Goal: Transaction & Acquisition: Purchase product/service

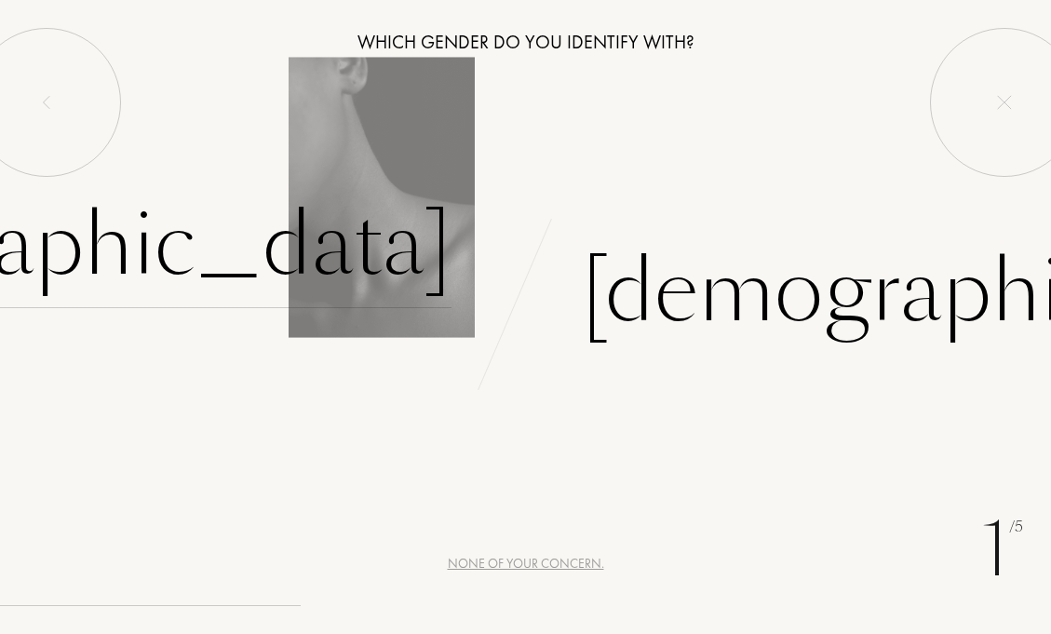
click at [318, 248] on div "Female" at bounding box center [63, 246] width 778 height 126
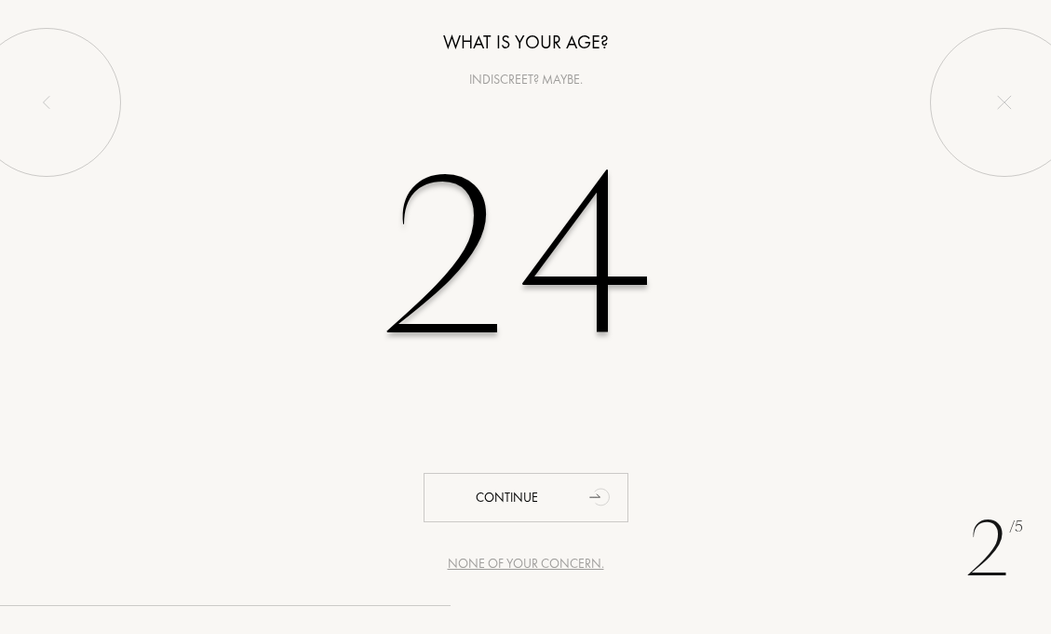
type input "24"
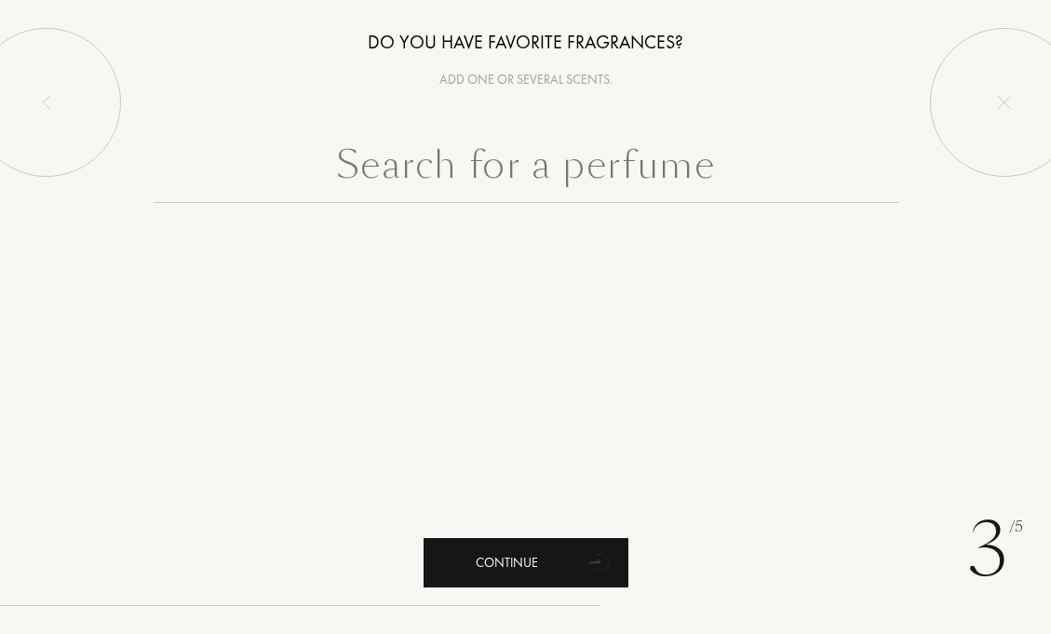
click at [494, 571] on div "Continue" at bounding box center [526, 562] width 205 height 49
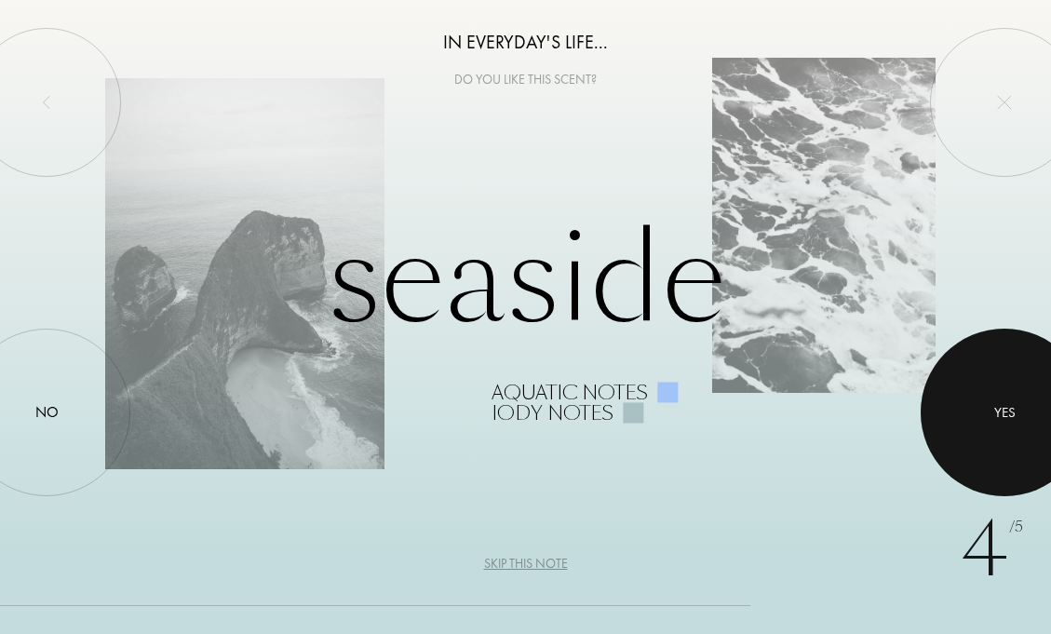
click at [1008, 450] on div at bounding box center [1005, 413] width 168 height 168
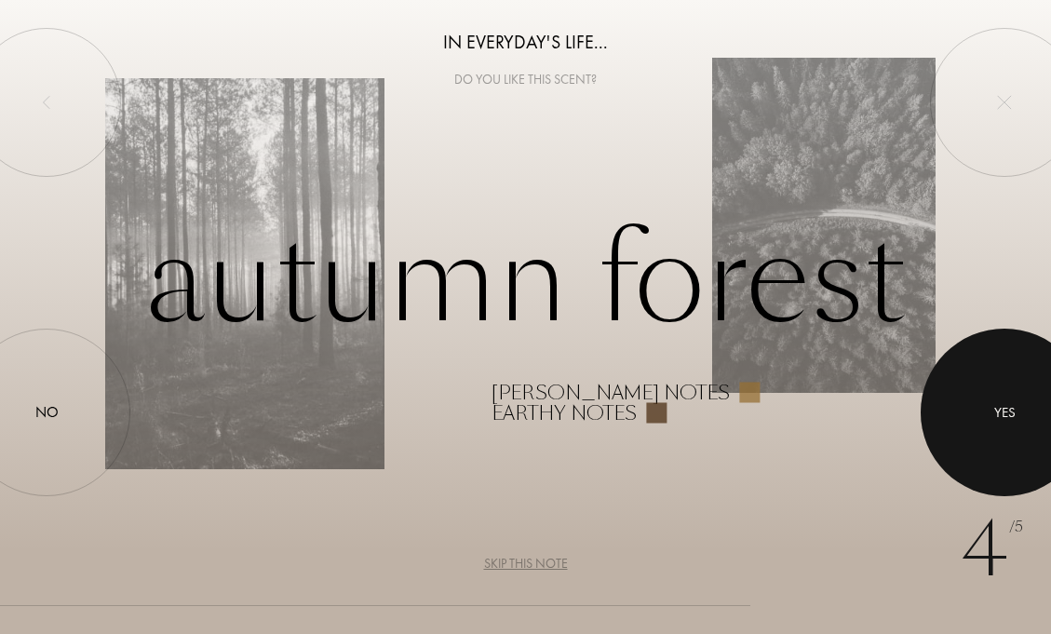
click at [984, 455] on div at bounding box center [1005, 413] width 168 height 168
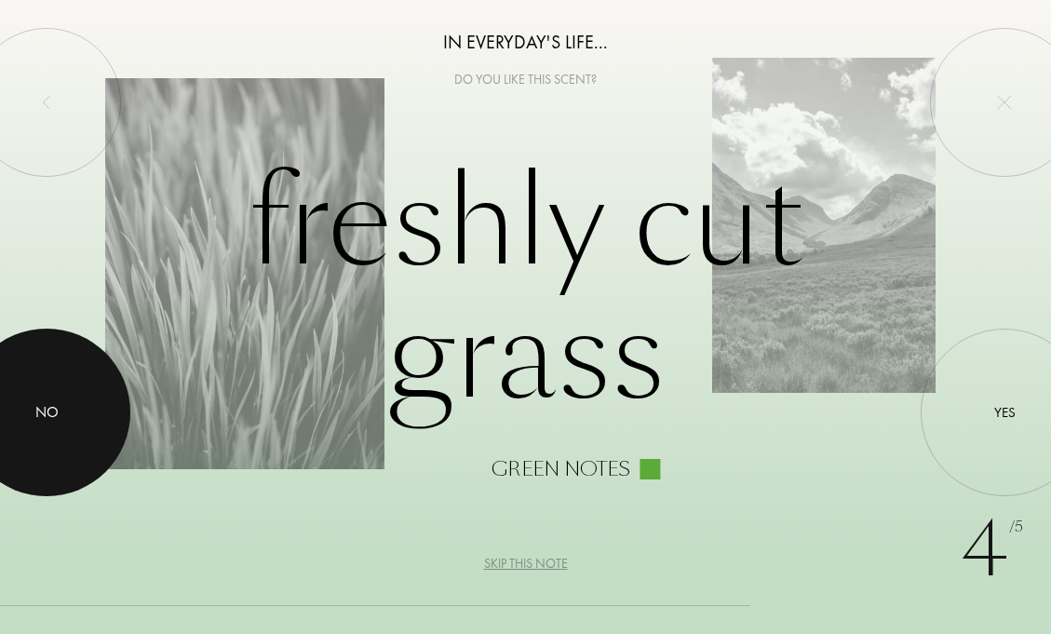
click at [49, 448] on div at bounding box center [47, 413] width 168 height 168
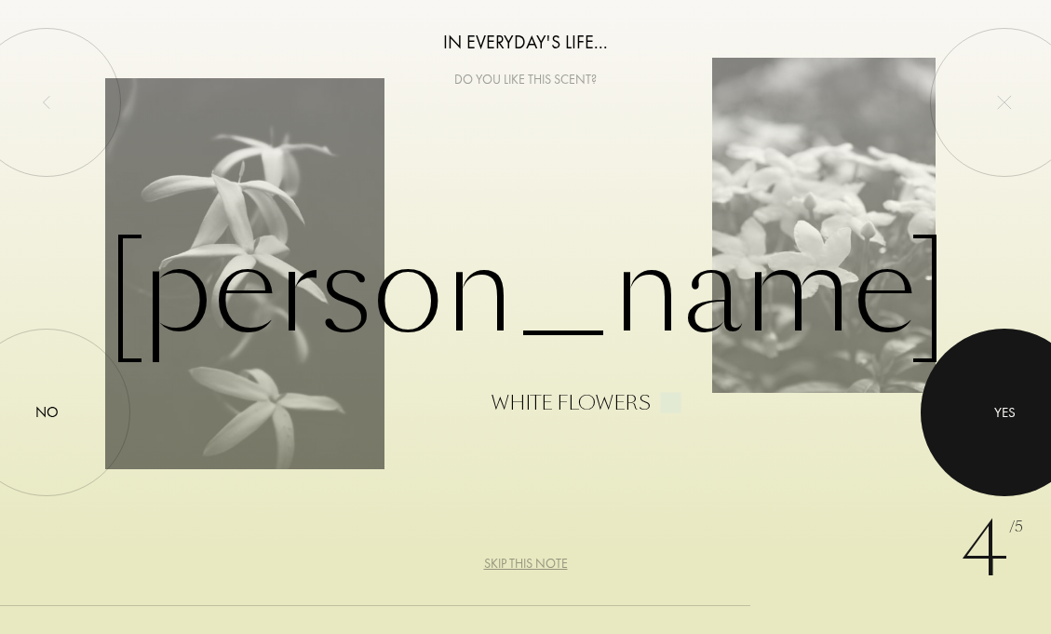
click at [1013, 417] on div "Yes" at bounding box center [1005, 411] width 21 height 21
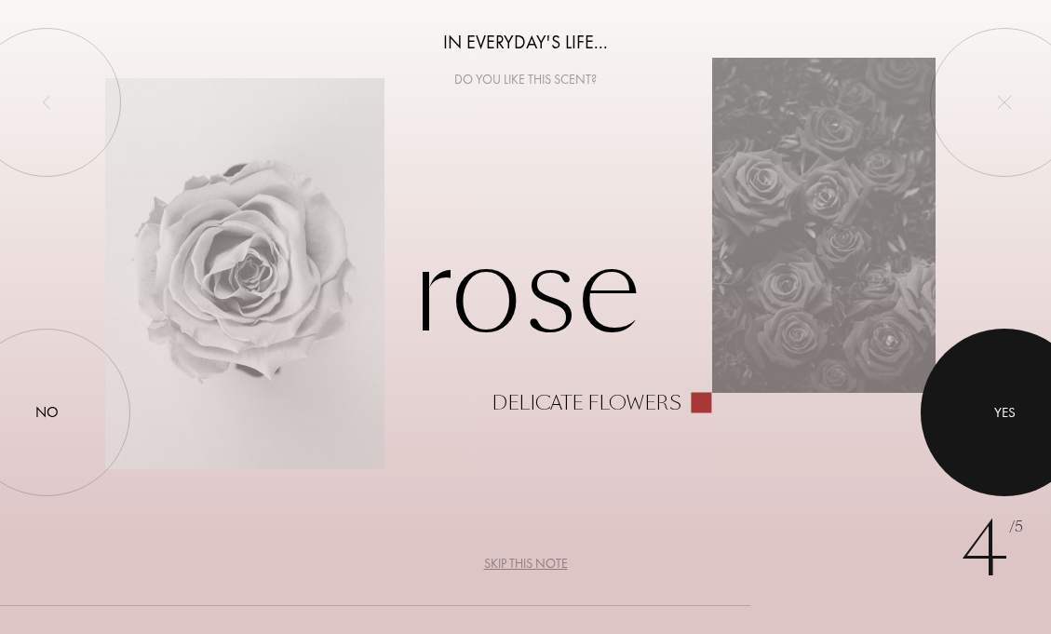
click at [1006, 419] on div "Yes" at bounding box center [1005, 411] width 21 height 21
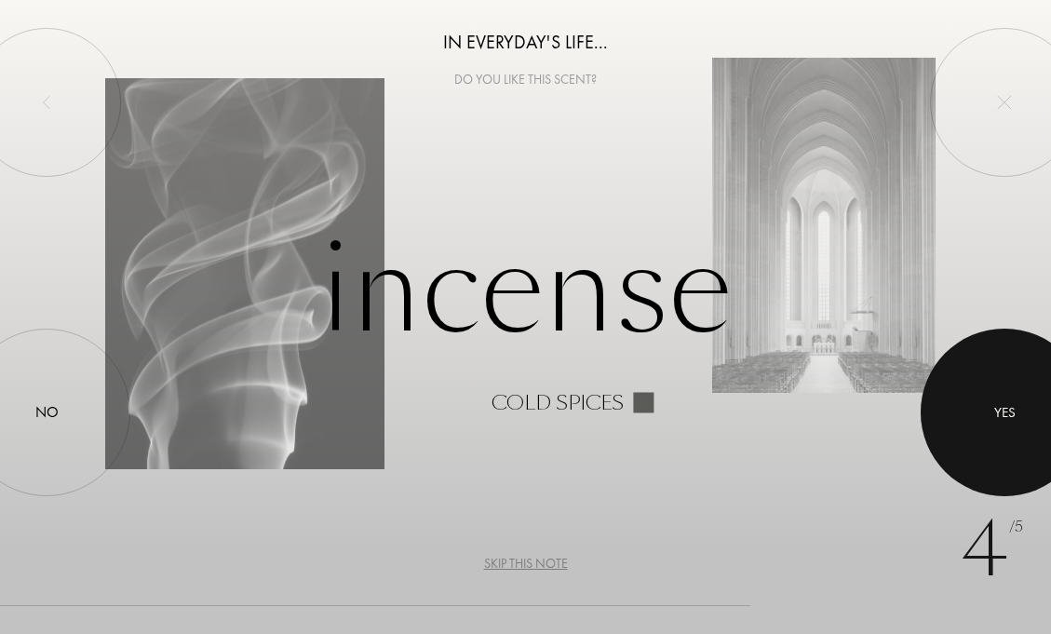
click at [1006, 419] on div "Yes" at bounding box center [1005, 411] width 21 height 21
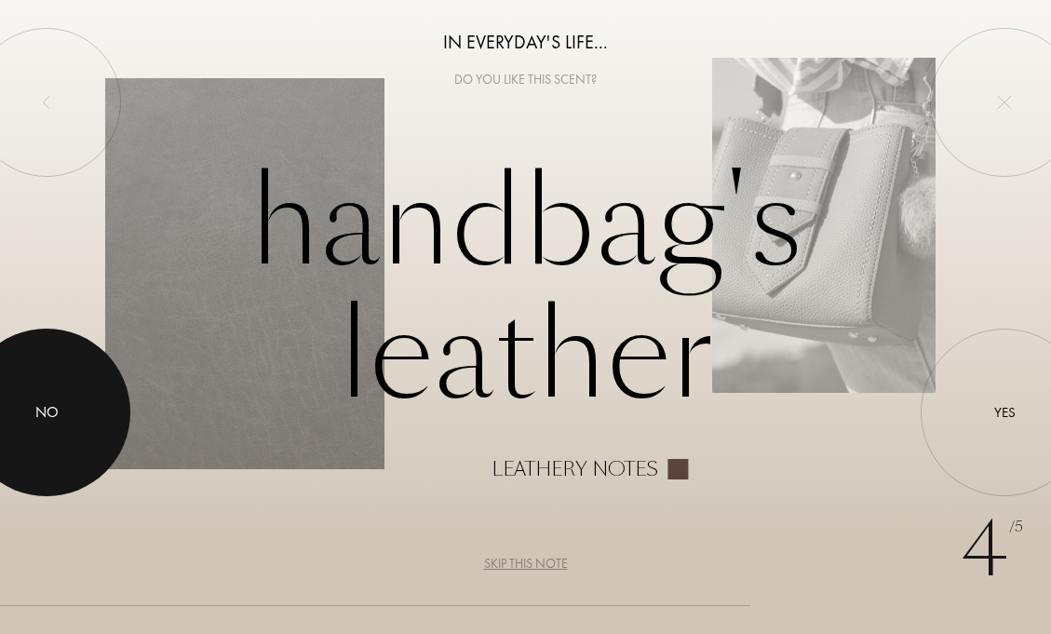
click at [63, 421] on div at bounding box center [47, 413] width 168 height 168
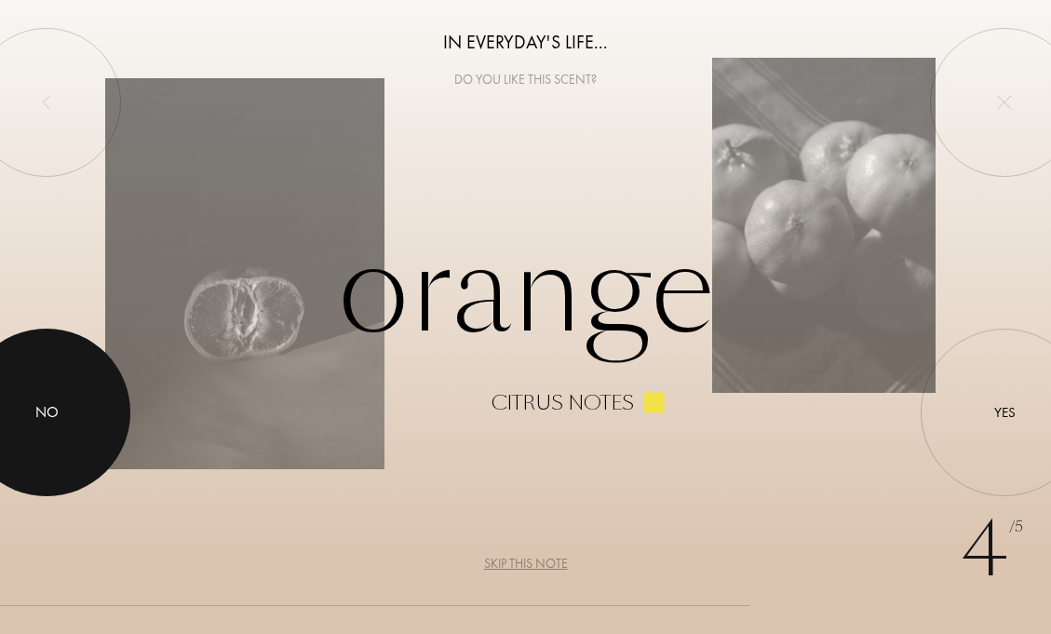
click at [67, 417] on div at bounding box center [47, 413] width 168 height 168
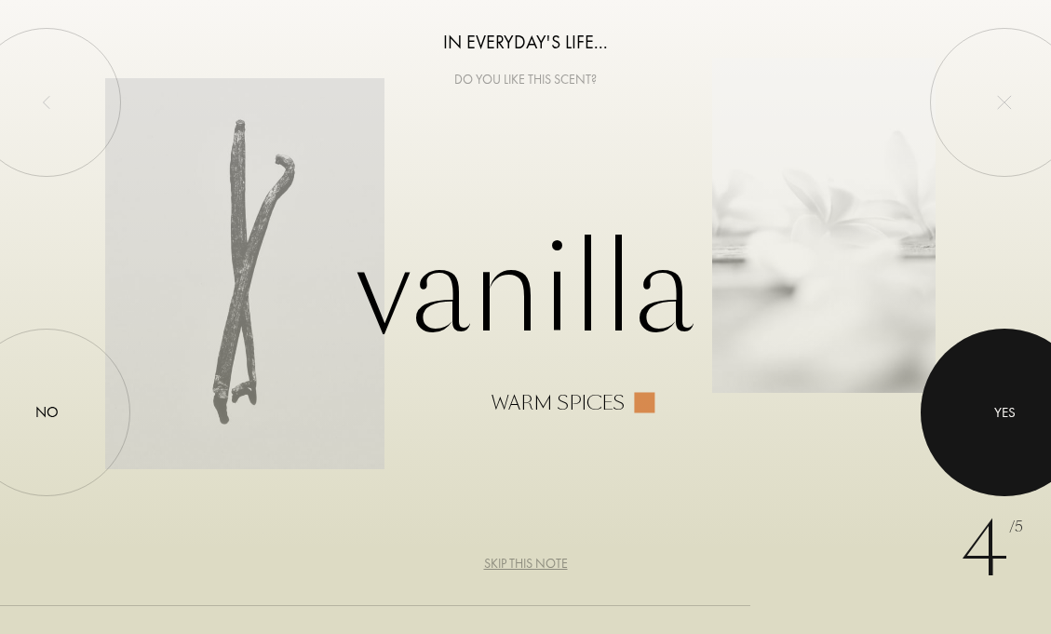
click at [983, 390] on div at bounding box center [1005, 413] width 168 height 168
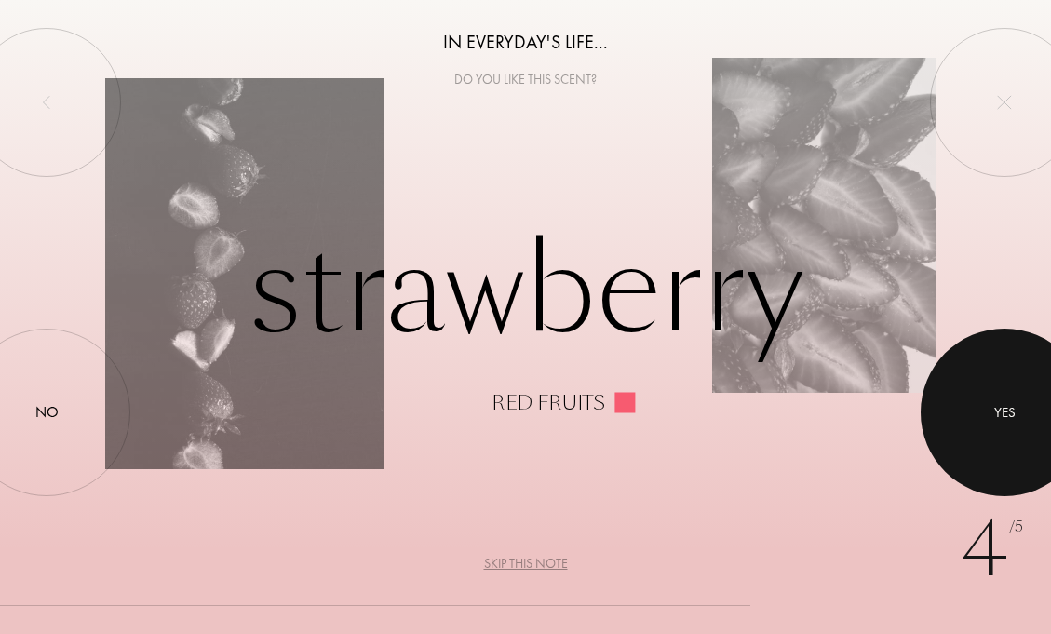
click at [1025, 393] on div at bounding box center [1005, 413] width 168 height 168
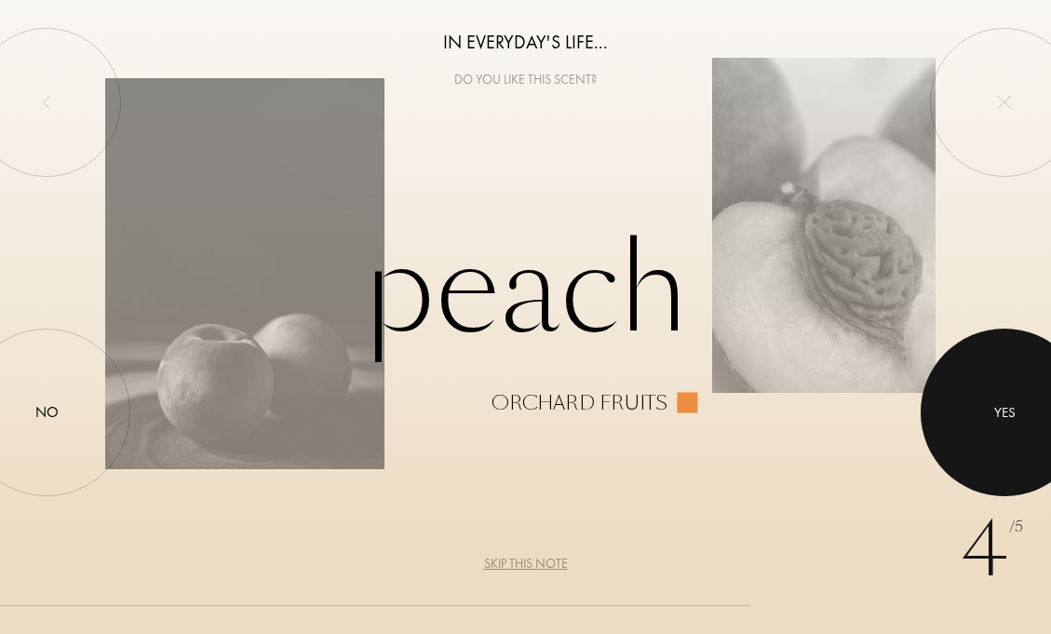
click at [1024, 393] on div at bounding box center [1005, 413] width 168 height 168
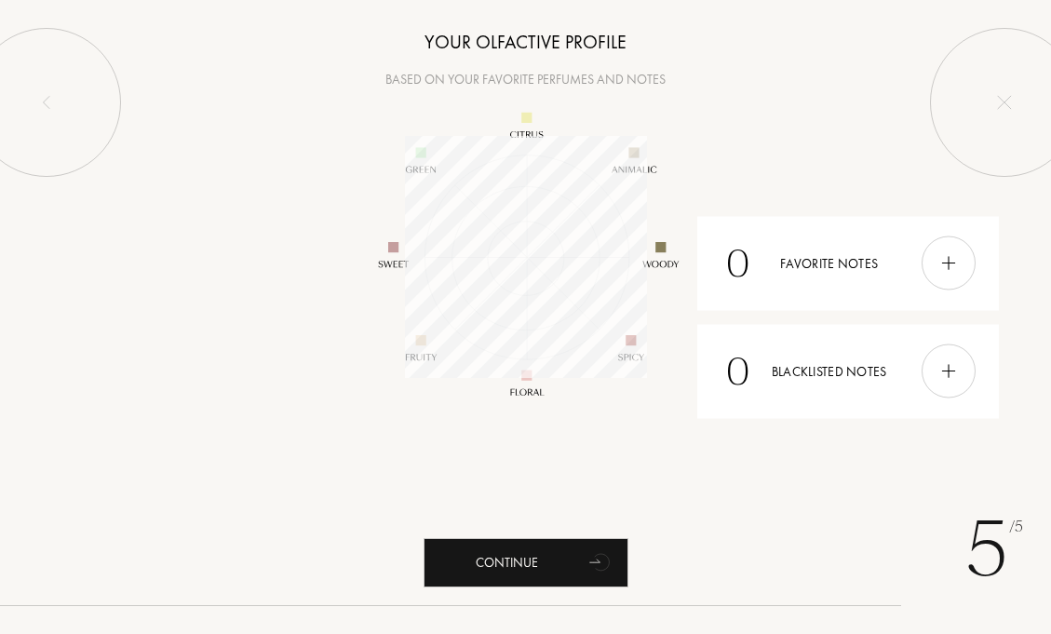
scroll to position [242, 242]
click at [955, 275] on div at bounding box center [949, 264] width 54 height 54
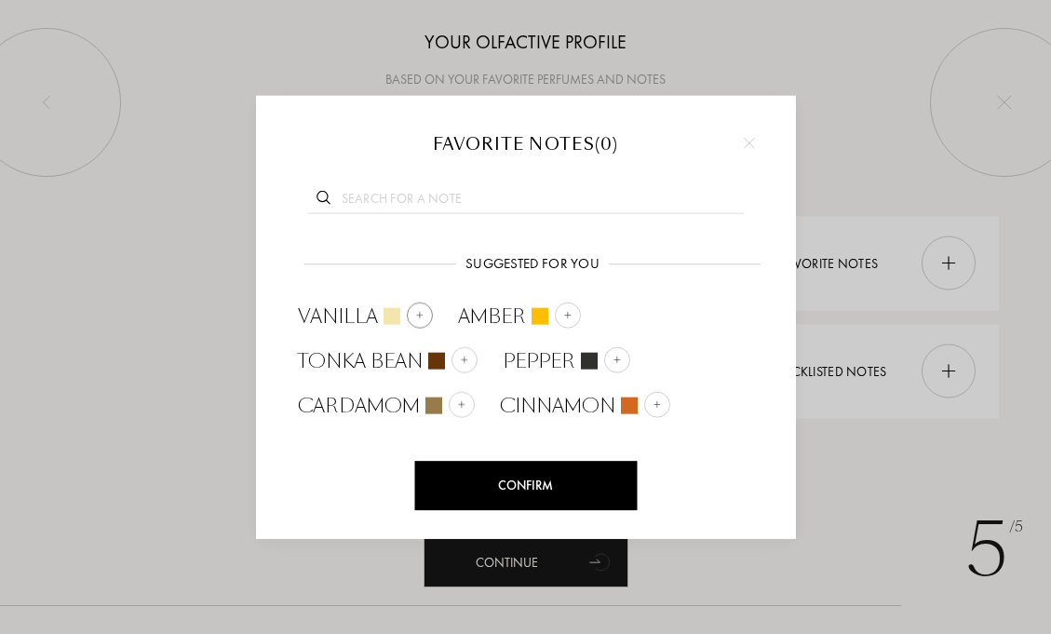
click at [407, 314] on div at bounding box center [420, 315] width 26 height 26
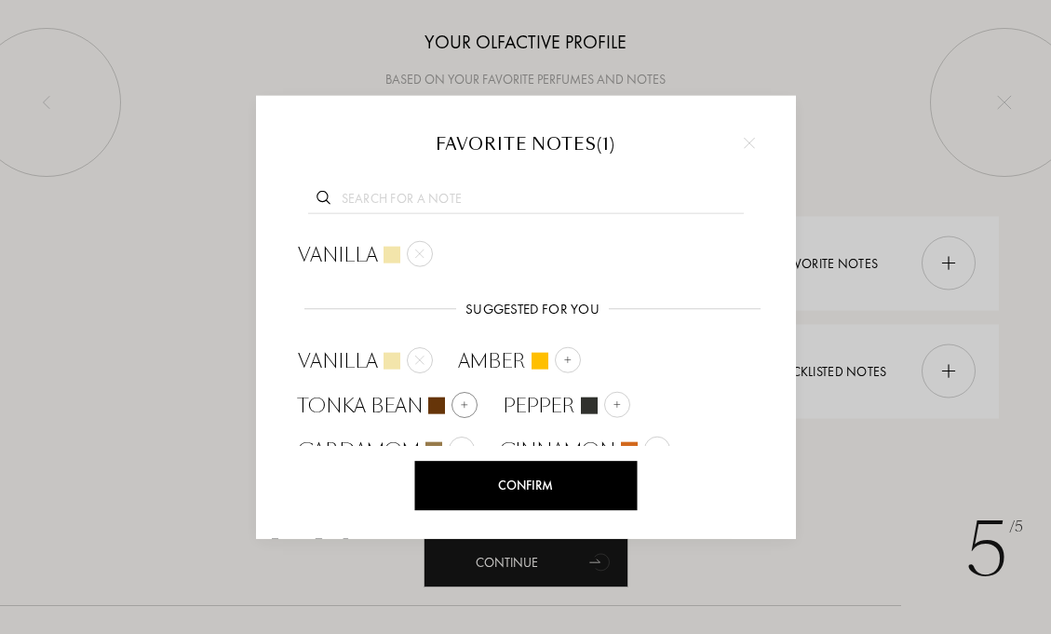
scroll to position [20, 0]
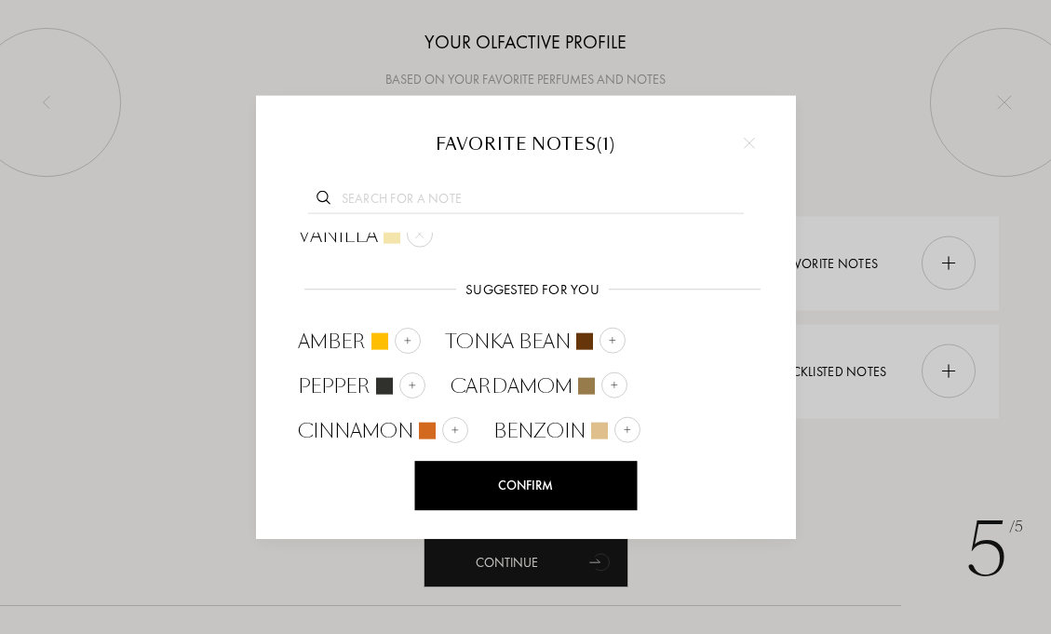
click at [524, 498] on div "Confirm" at bounding box center [525, 485] width 223 height 49
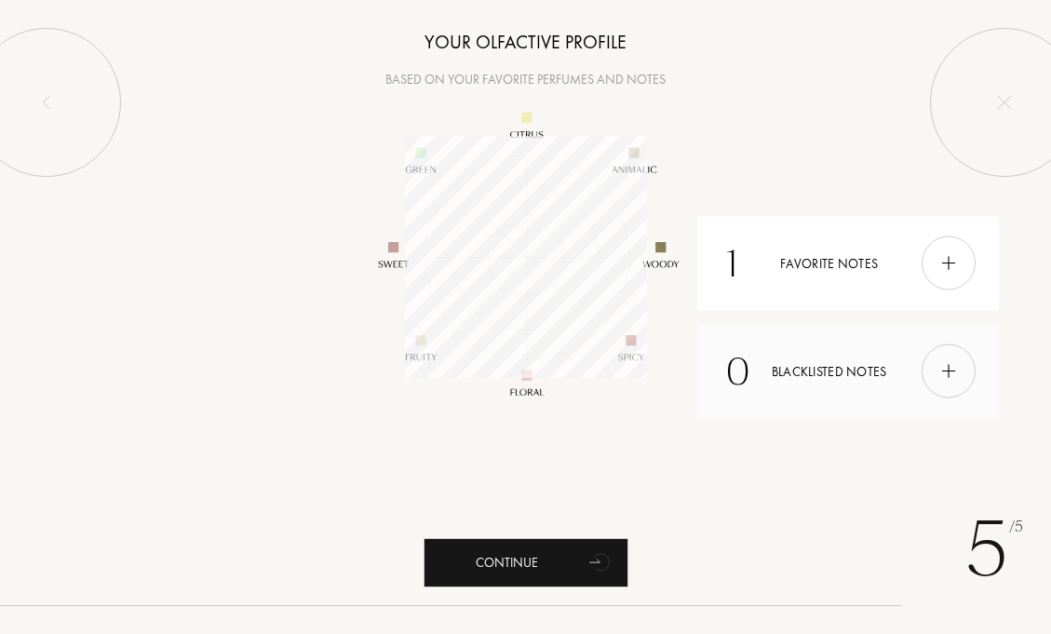
click at [834, 370] on div "0 Blacklisted notes" at bounding box center [849, 371] width 302 height 94
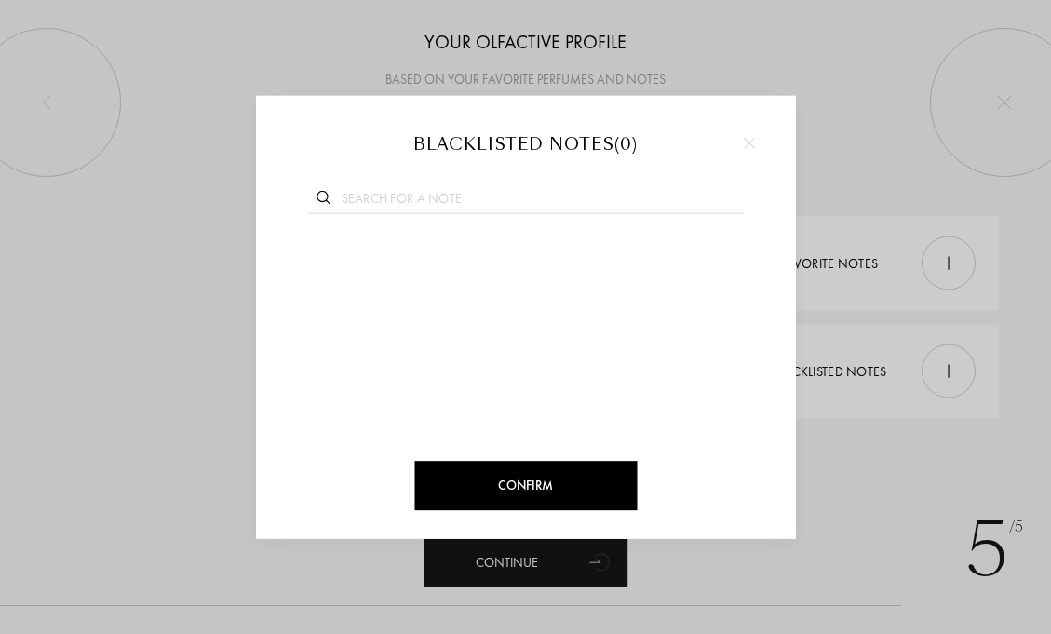
click at [747, 144] on img at bounding box center [749, 142] width 11 height 11
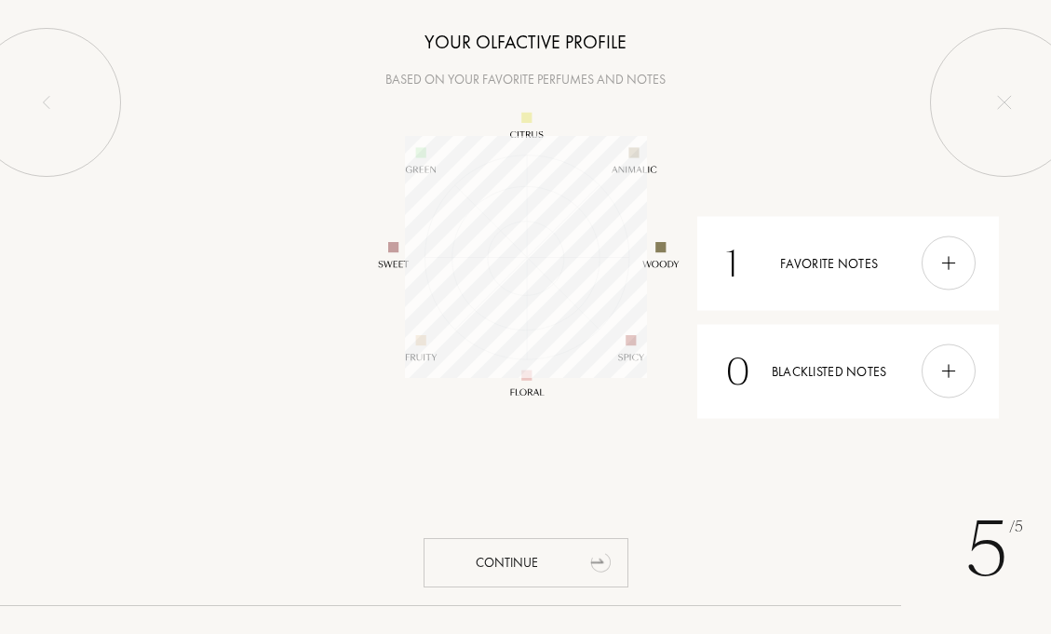
click at [533, 560] on div "Continue" at bounding box center [526, 562] width 205 height 49
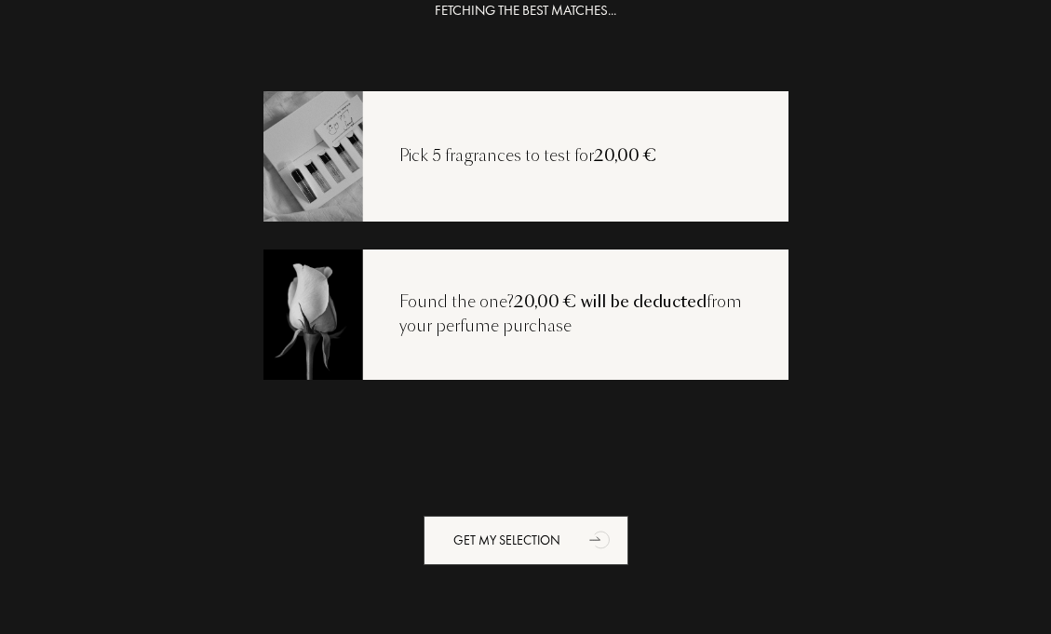
scroll to position [0, 0]
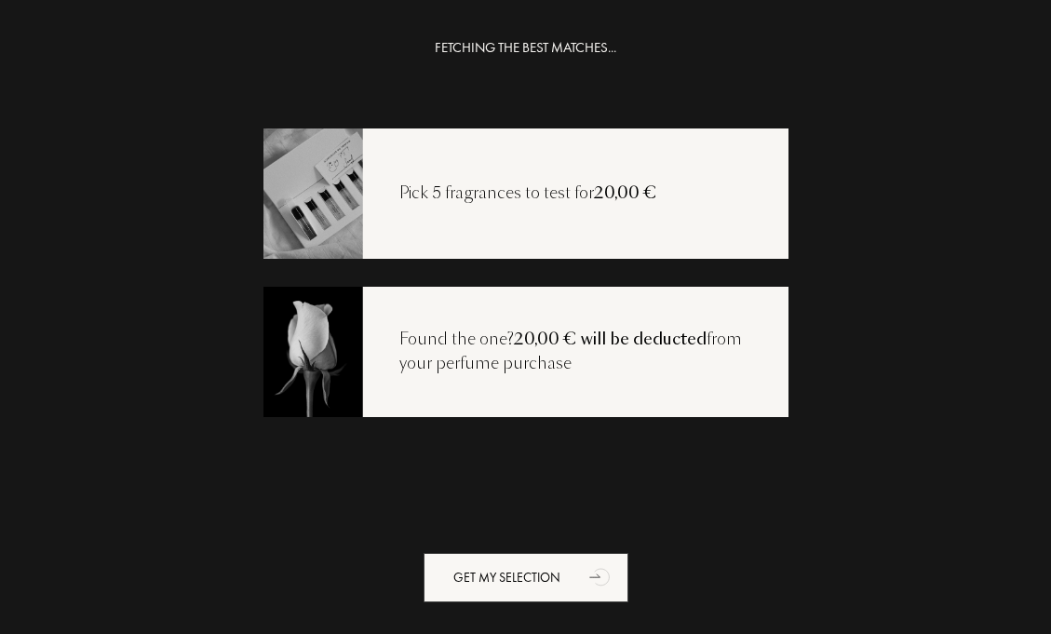
click at [611, 196] on span "20,00 €" at bounding box center [625, 193] width 63 height 22
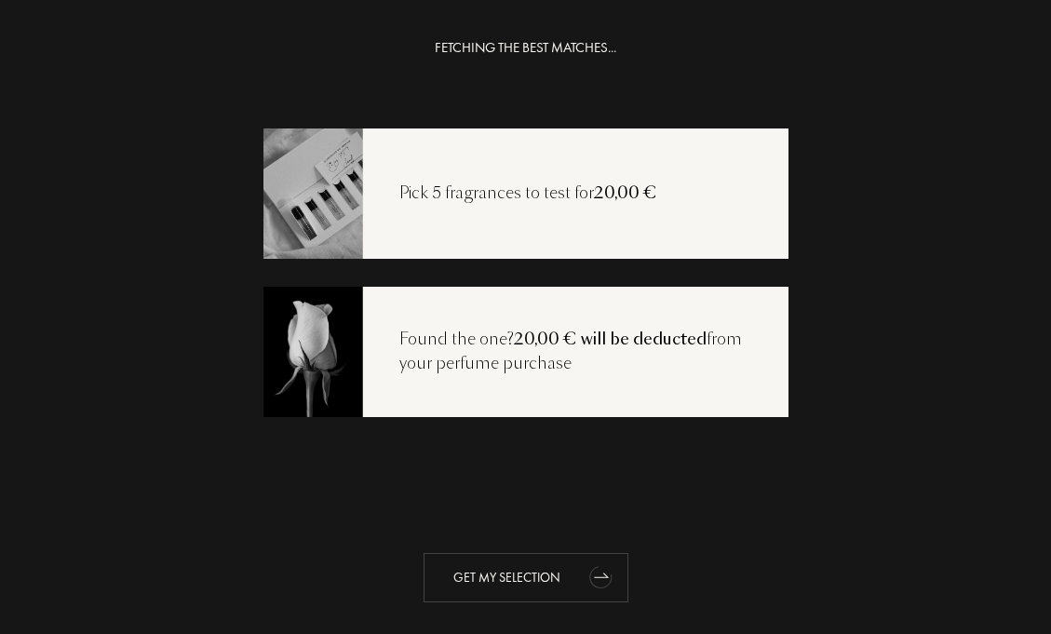
click at [548, 600] on div "Get my selection" at bounding box center [526, 577] width 205 height 49
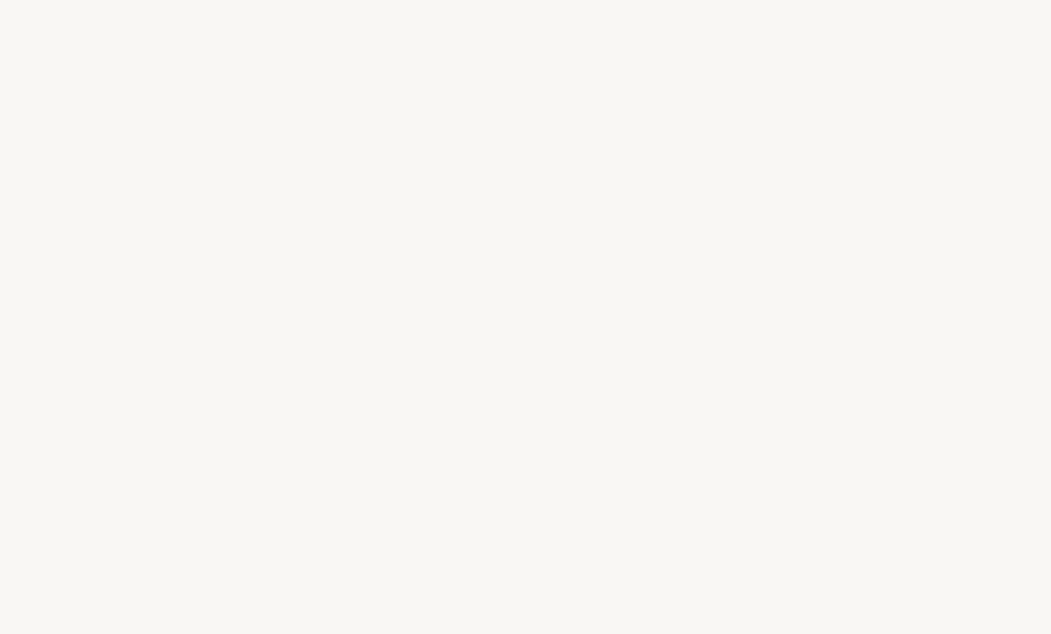
select select "JP"
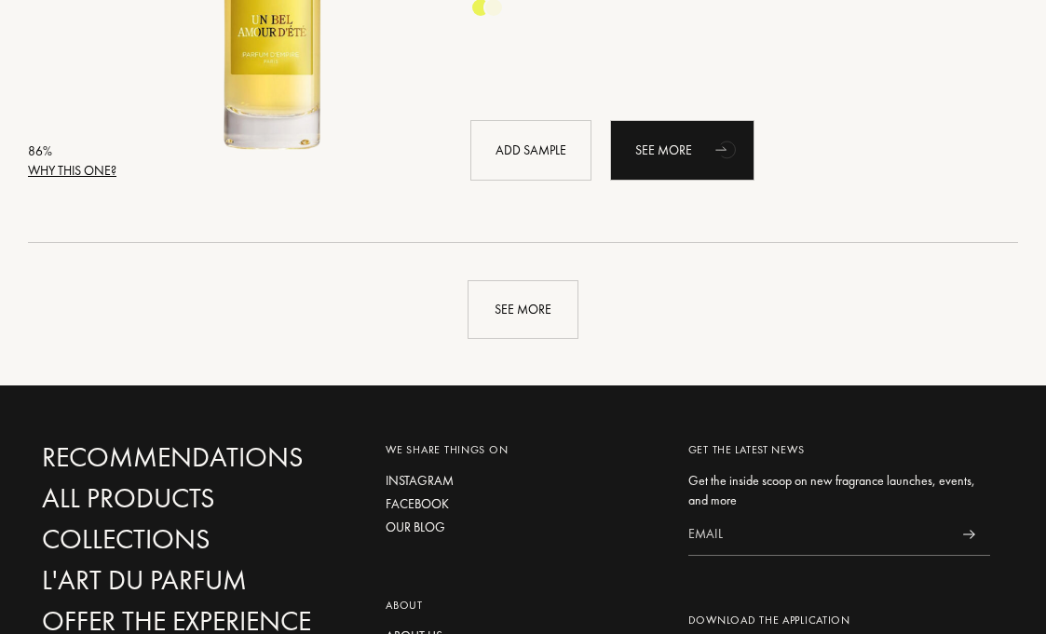
scroll to position [4249, 0]
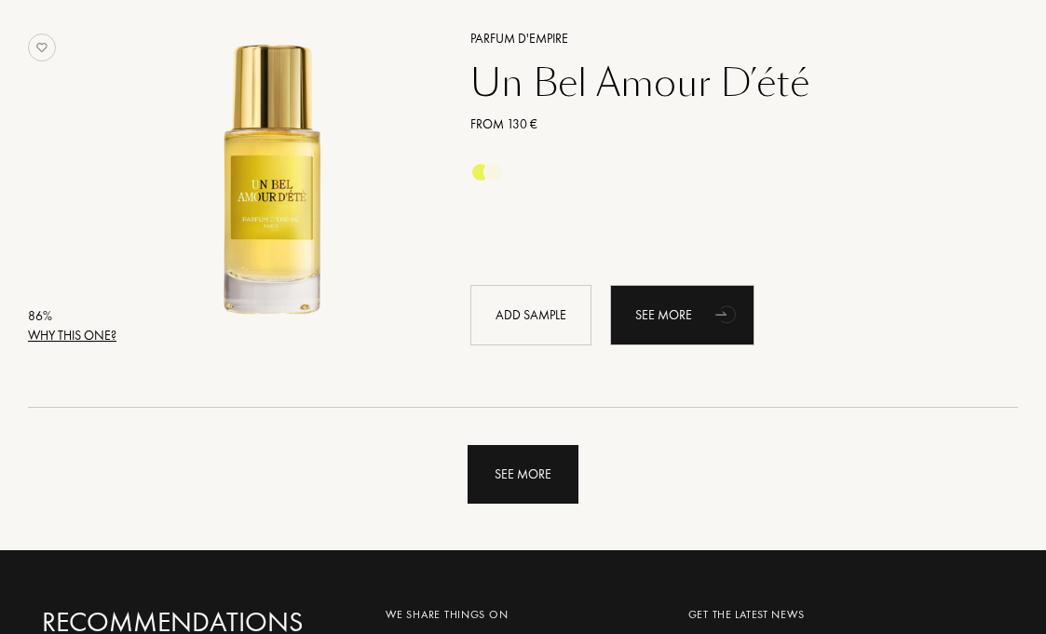
click at [555, 471] on div "See more" at bounding box center [522, 474] width 111 height 59
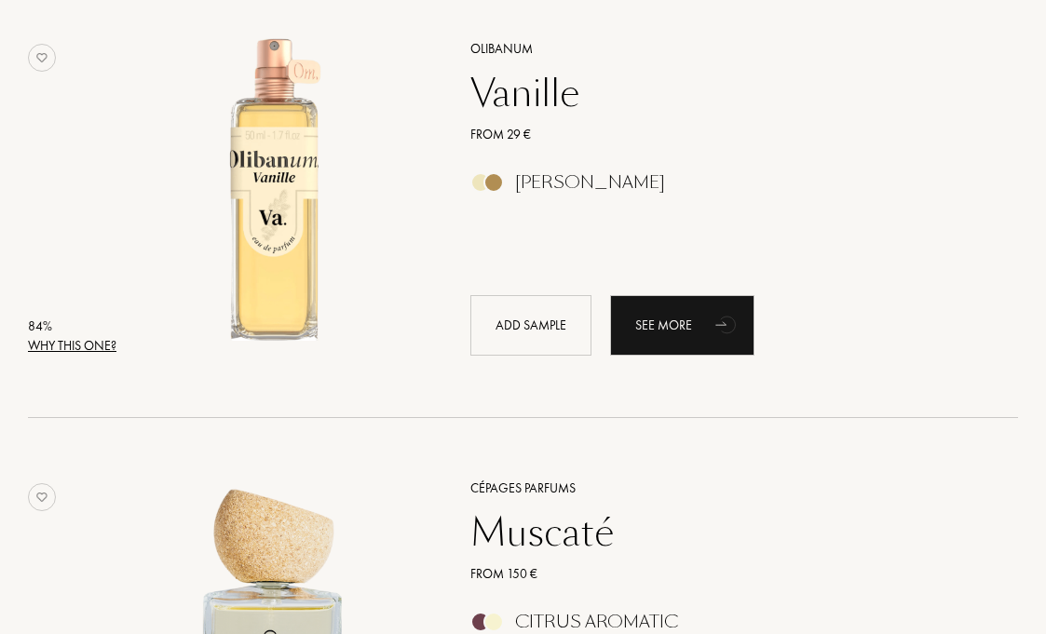
scroll to position [6029, 0]
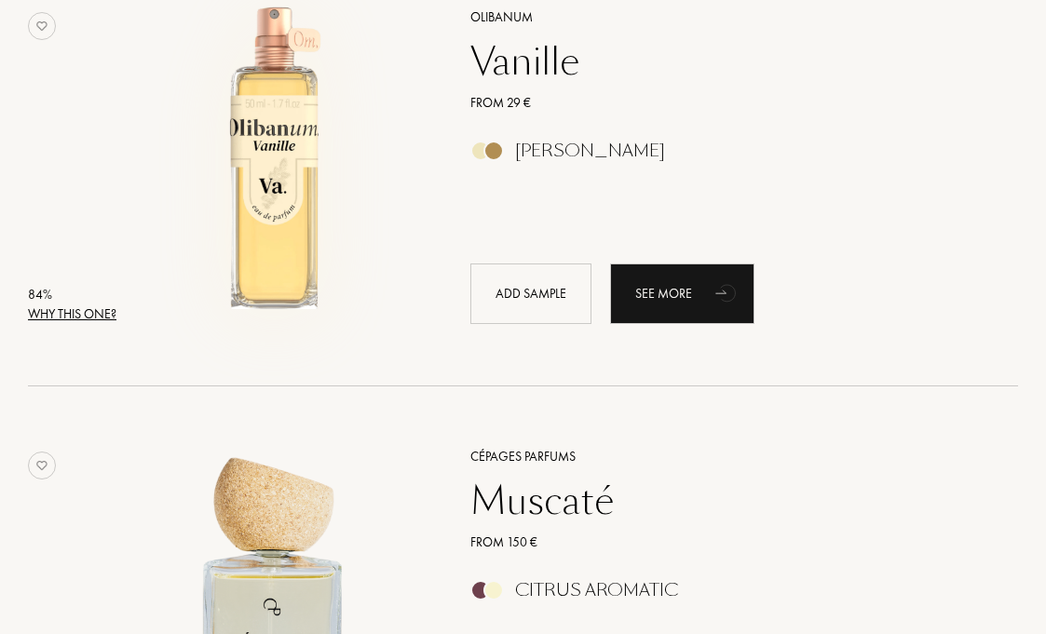
click at [92, 305] on div "Why this one?" at bounding box center [72, 315] width 88 height 20
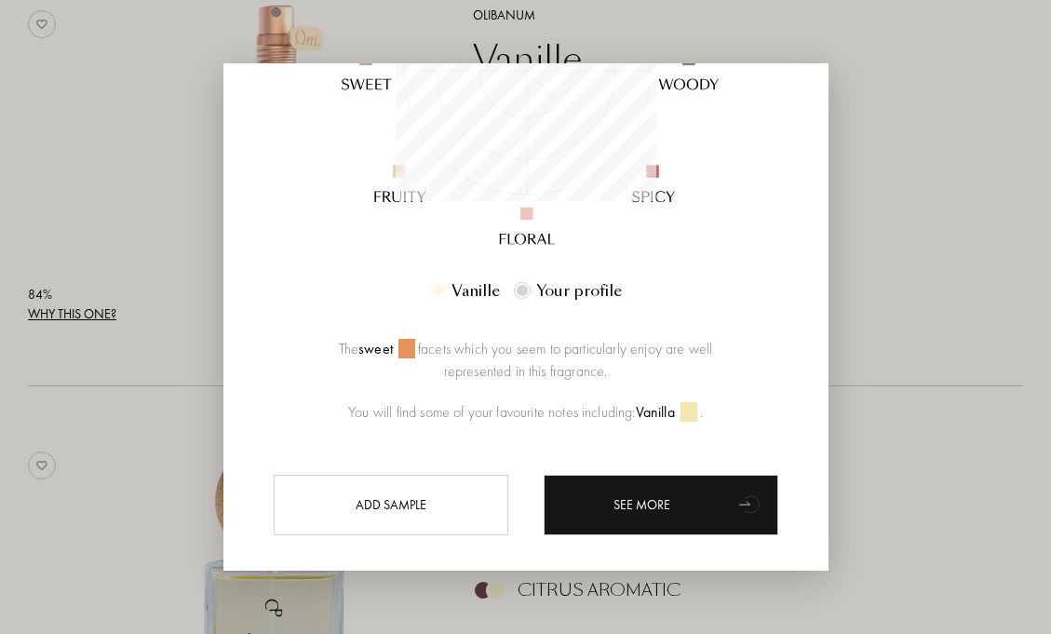
scroll to position [396, 0]
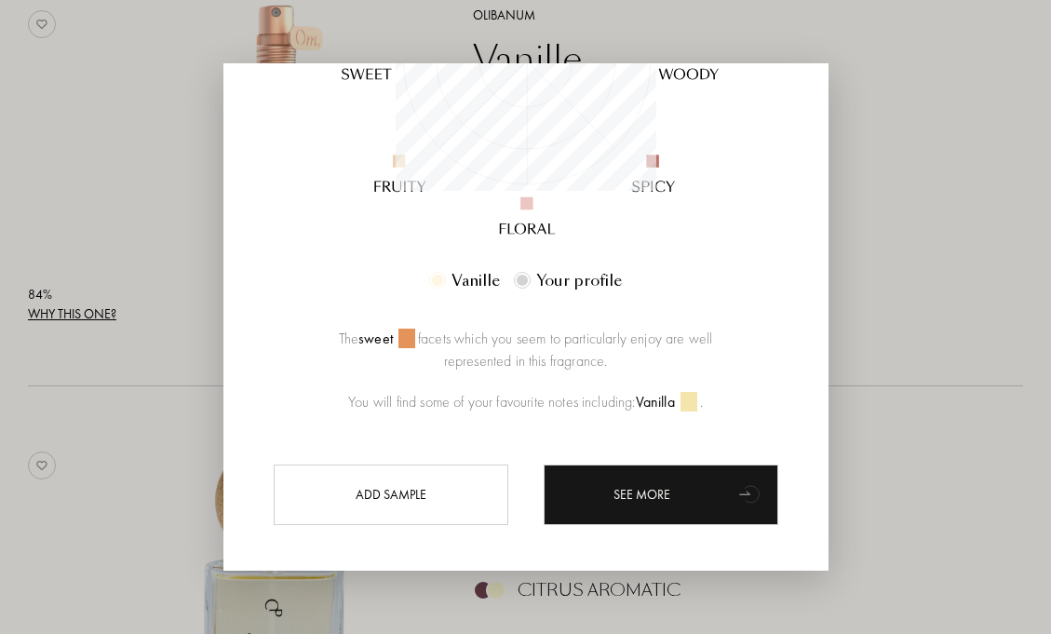
click at [940, 336] on div at bounding box center [525, 317] width 1051 height 634
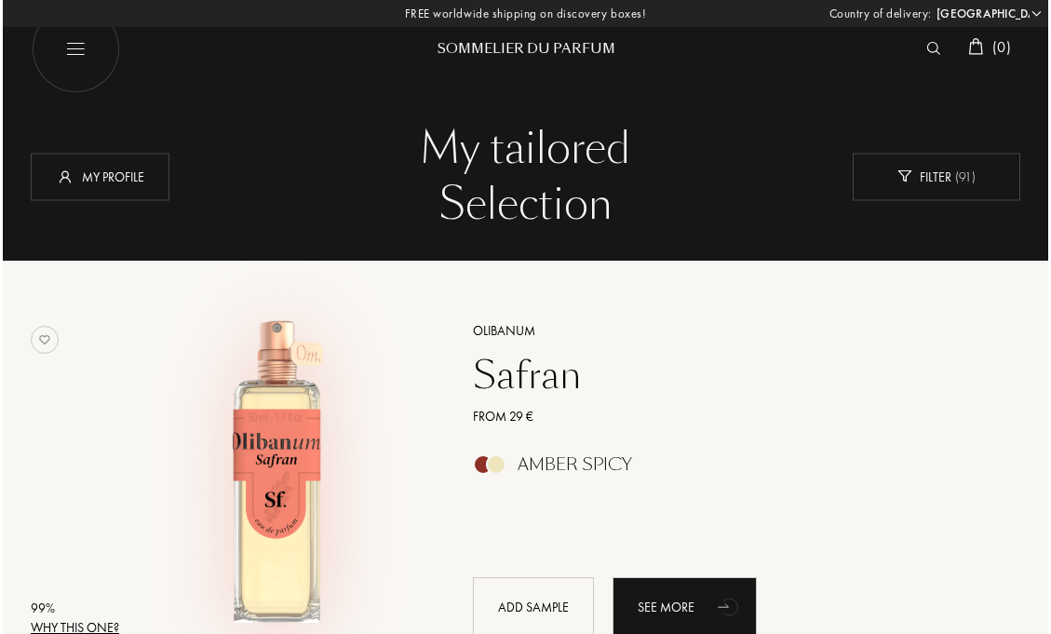
scroll to position [163, 0]
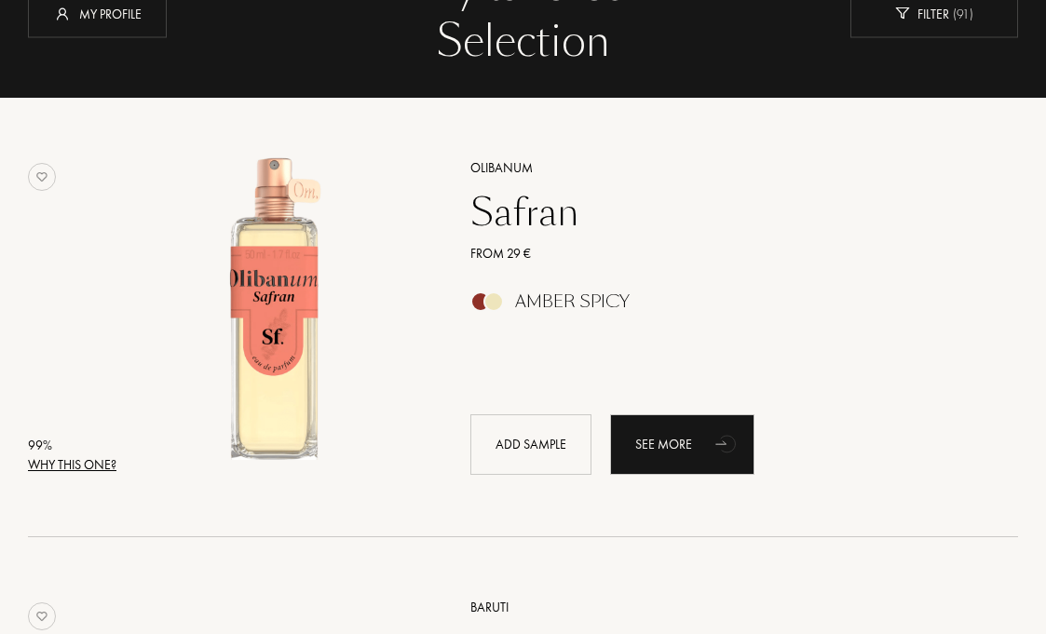
click at [74, 467] on div "Why this one?" at bounding box center [72, 465] width 88 height 20
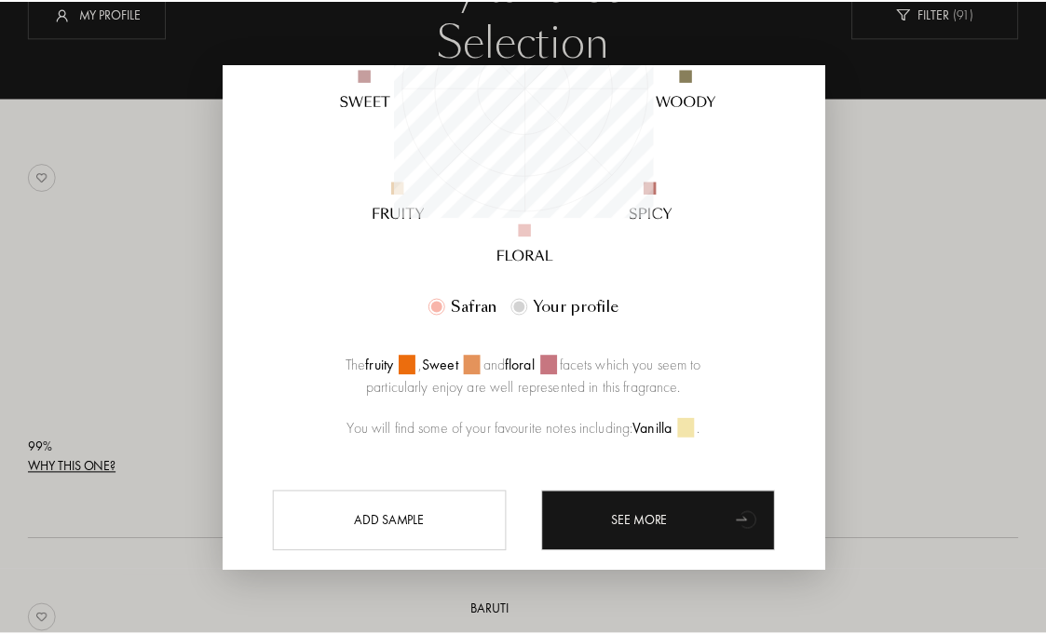
scroll to position [410, 0]
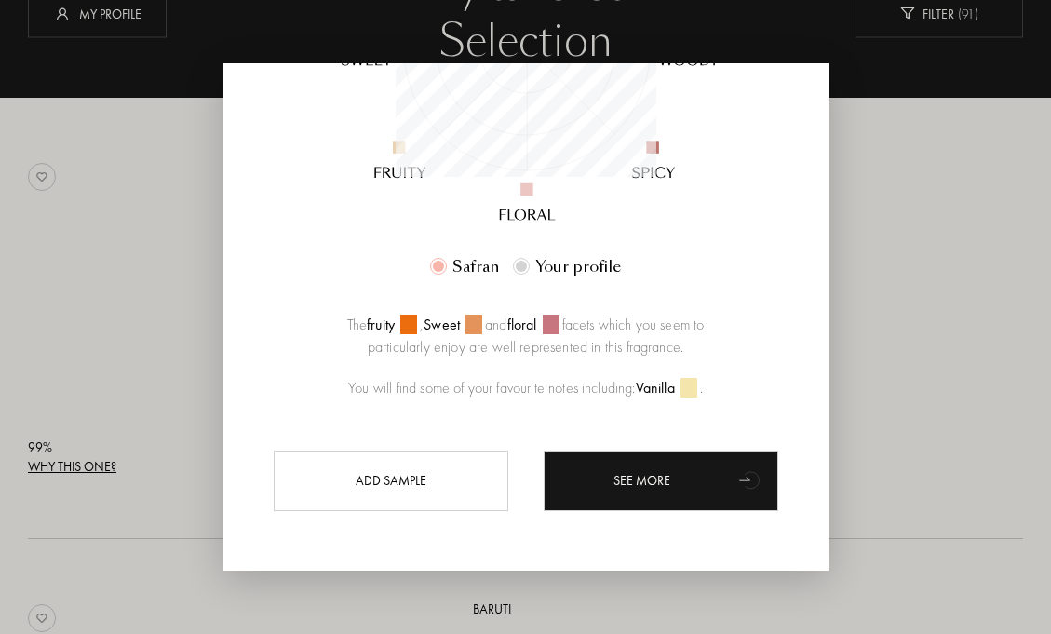
click at [954, 373] on div at bounding box center [525, 317] width 1051 height 634
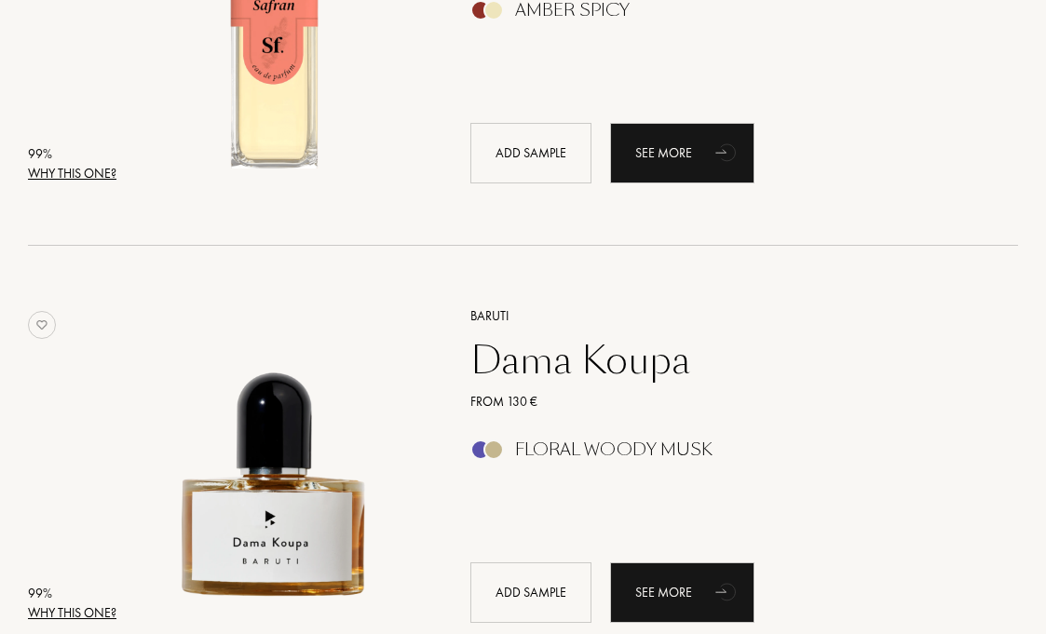
scroll to position [459, 0]
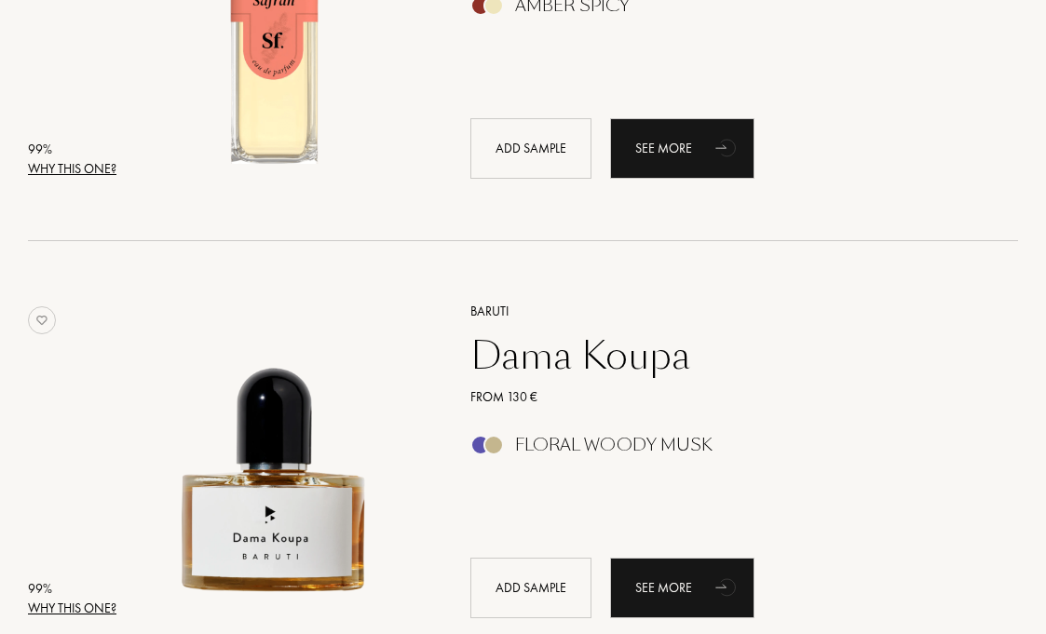
click at [100, 603] on div "Why this one?" at bounding box center [72, 609] width 88 height 20
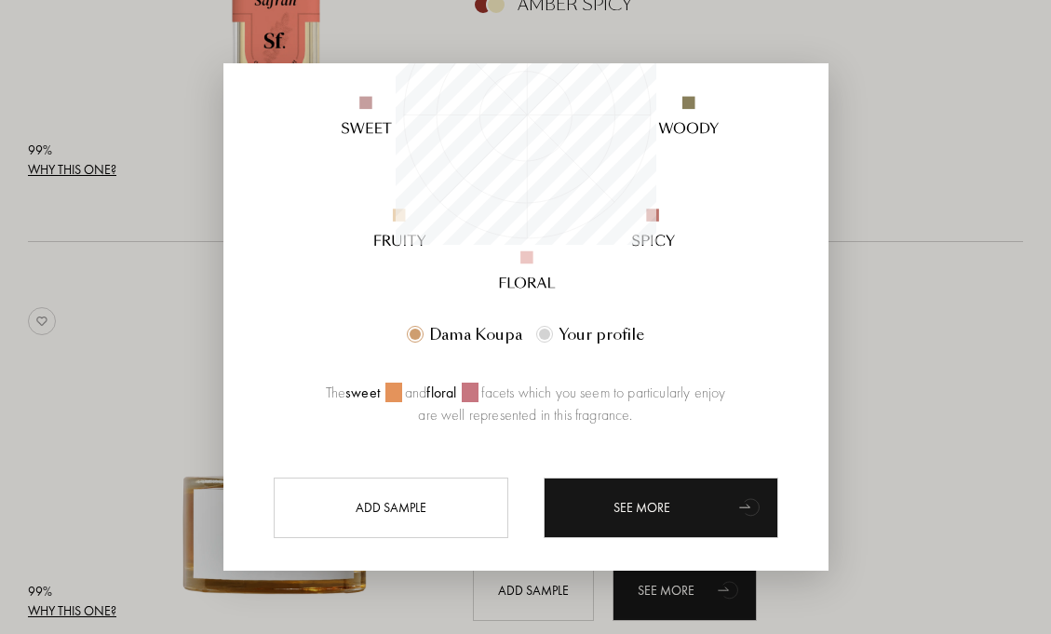
scroll to position [349, 0]
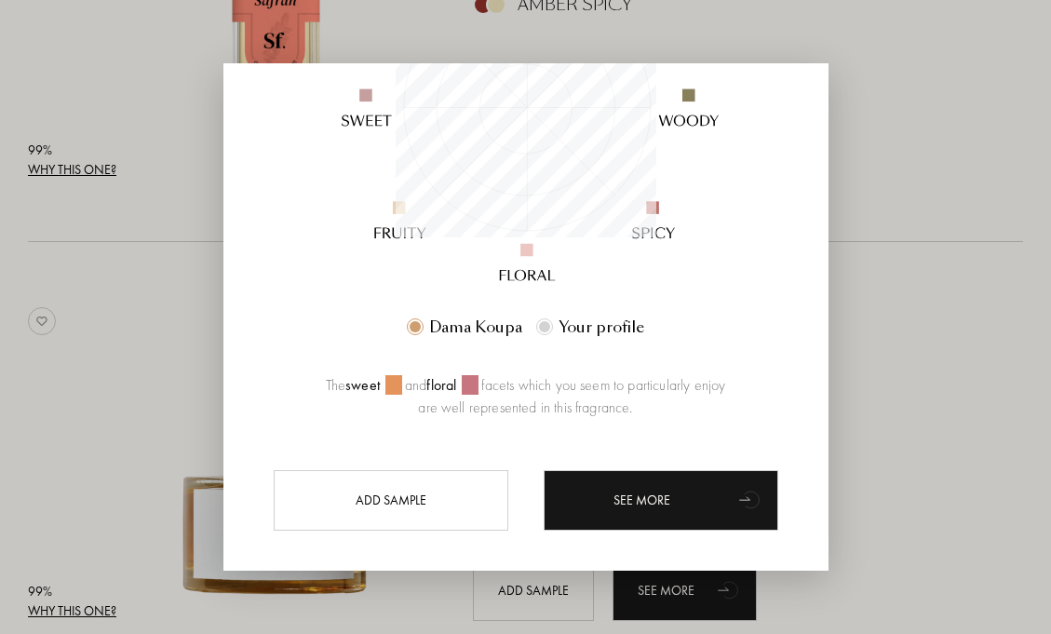
click at [878, 481] on div at bounding box center [525, 317] width 1051 height 634
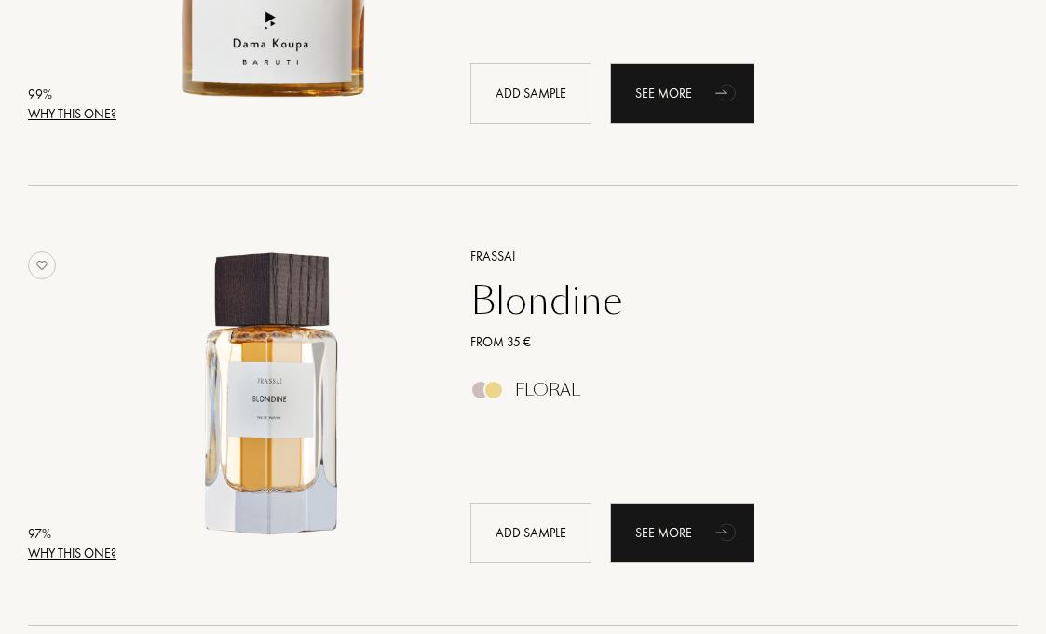
scroll to position [955, 0]
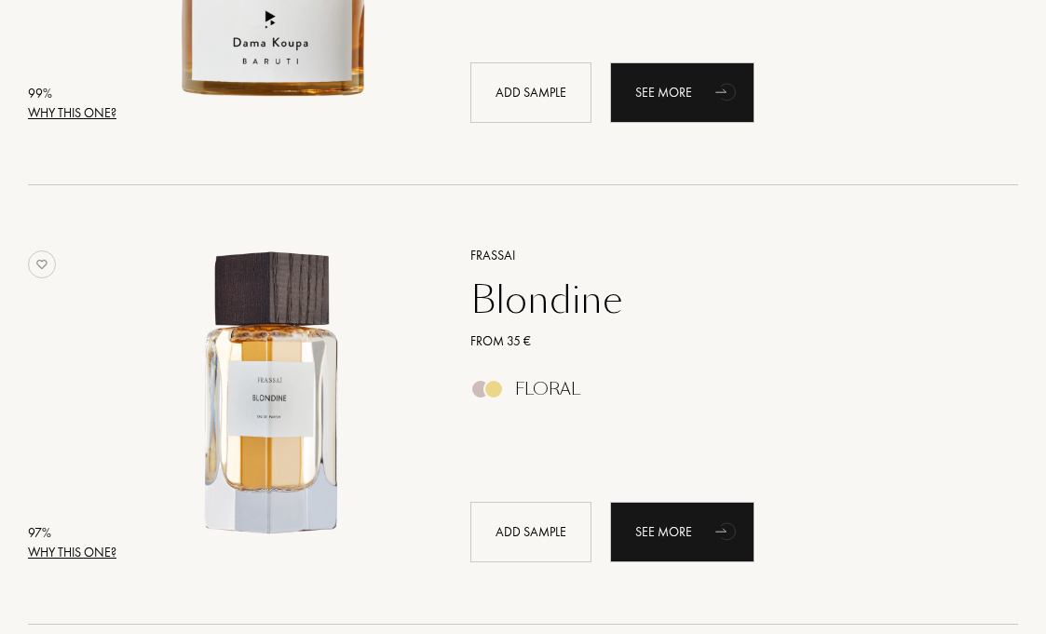
click at [63, 547] on div "Why this one?" at bounding box center [72, 553] width 88 height 20
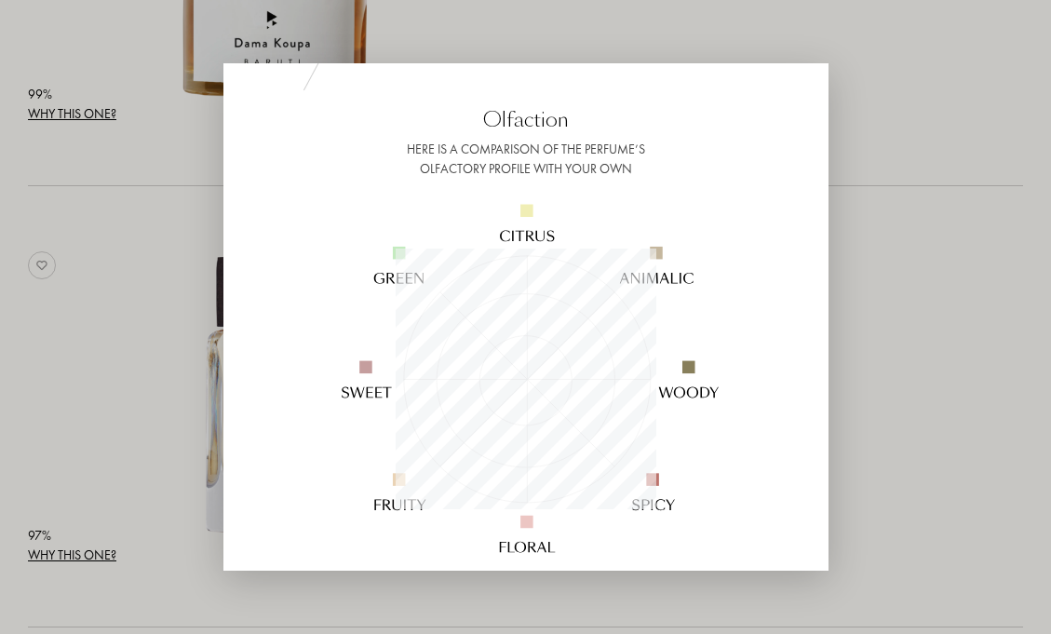
scroll to position [95, 0]
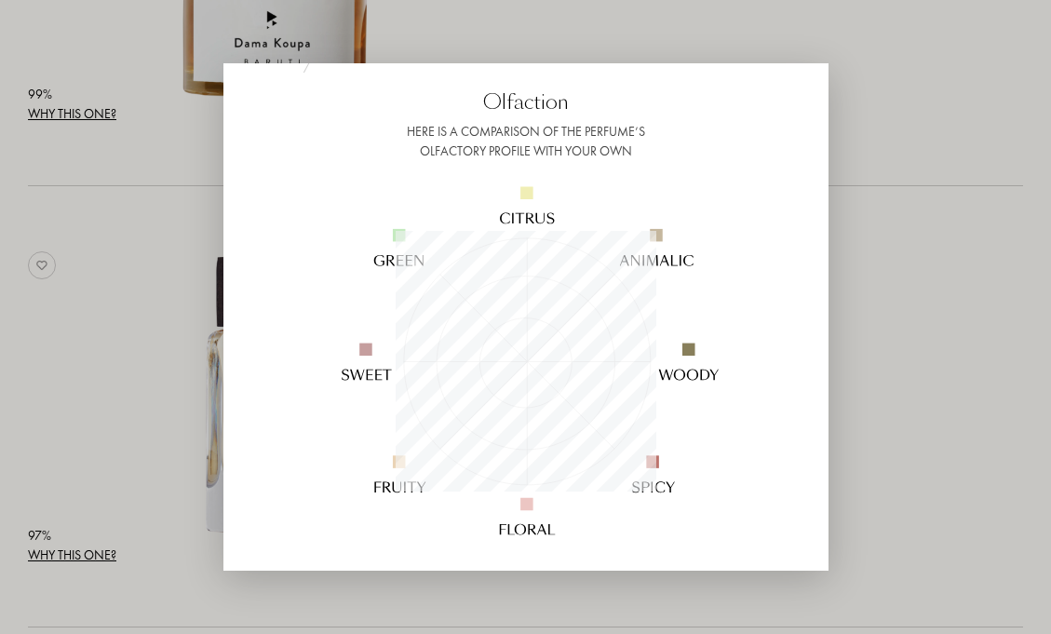
click at [920, 427] on div at bounding box center [525, 317] width 1051 height 634
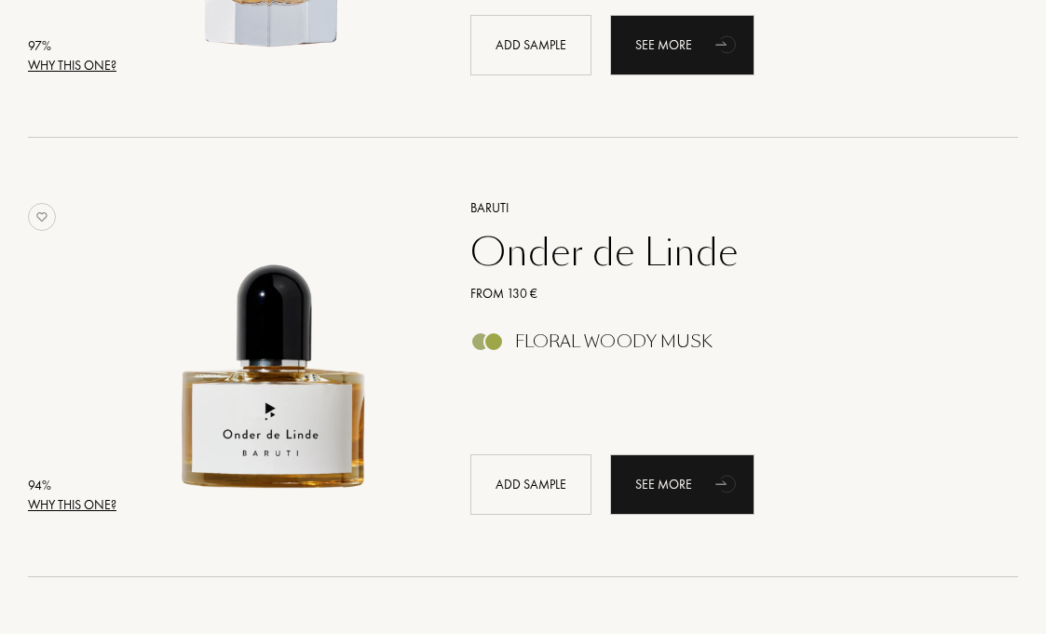
scroll to position [1481, 0]
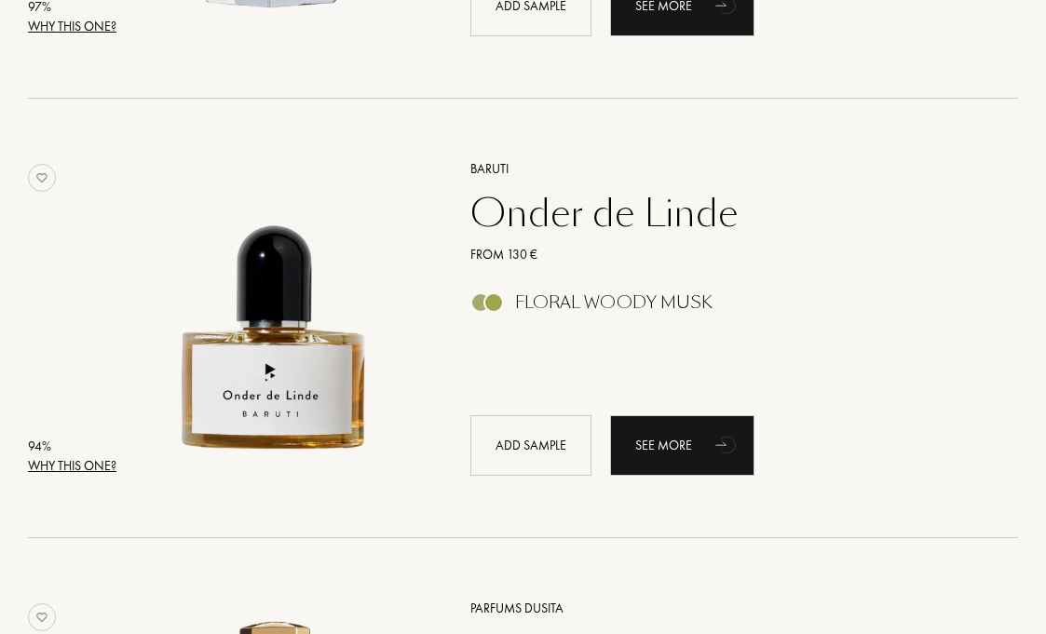
click at [99, 464] on div "Why this one?" at bounding box center [72, 466] width 88 height 20
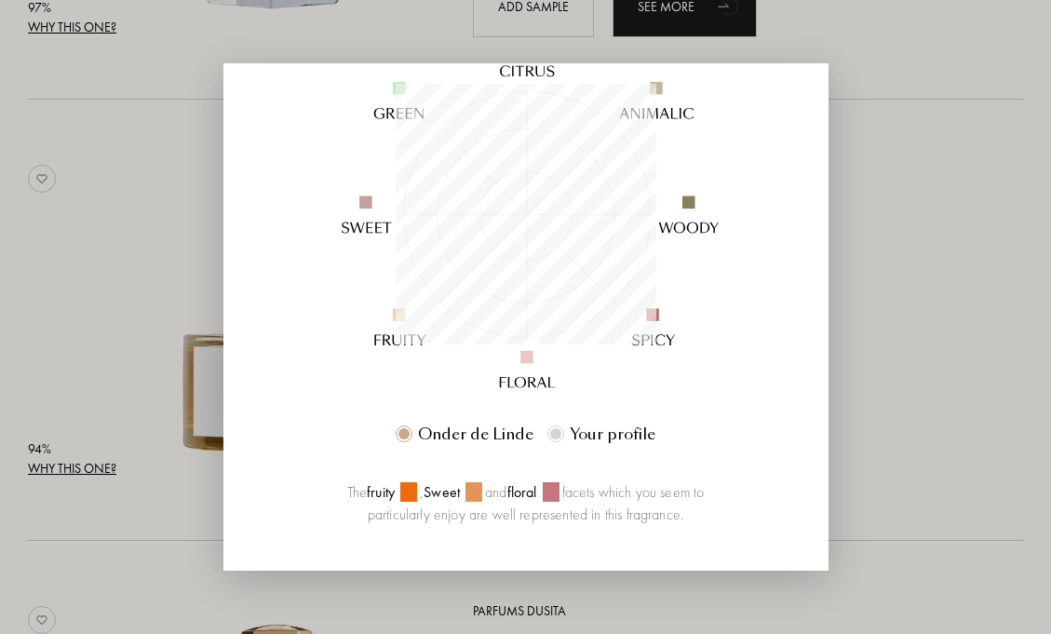
scroll to position [244, 0]
click at [974, 412] on div at bounding box center [525, 317] width 1051 height 634
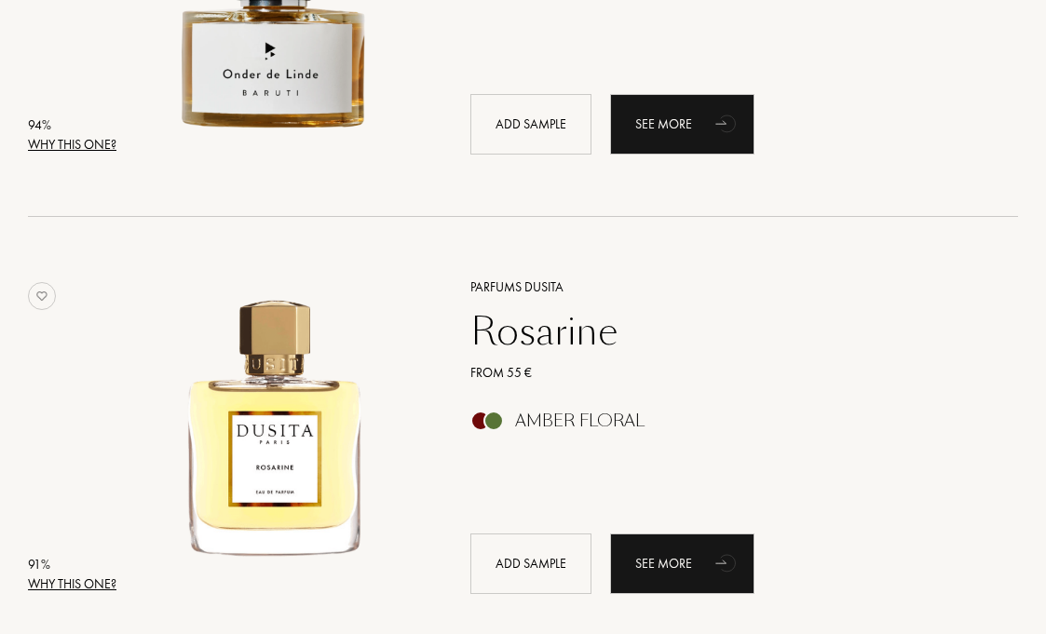
scroll to position [0, 0]
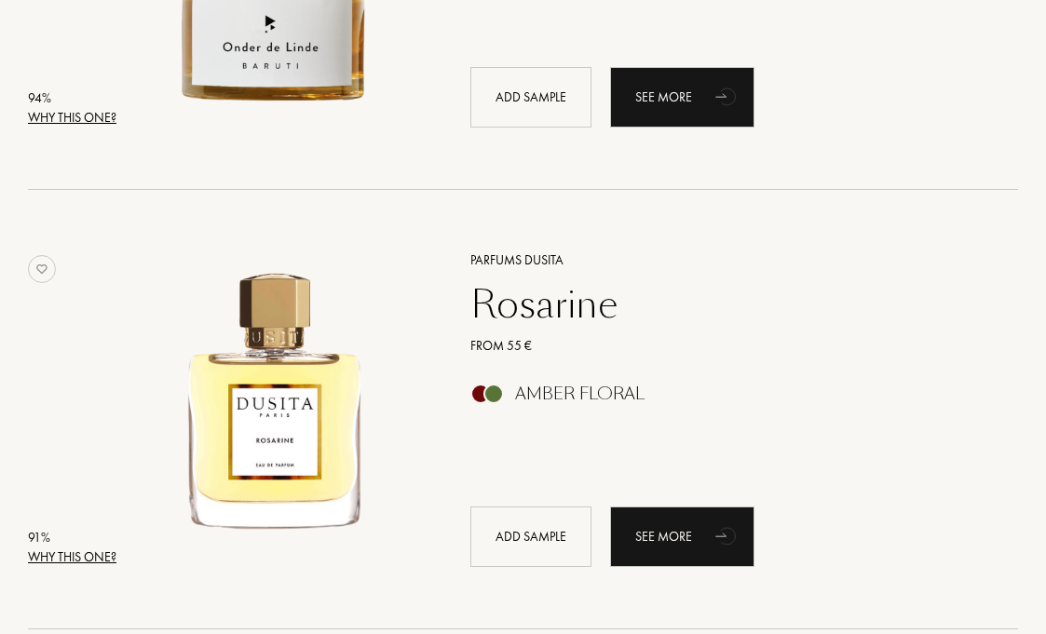
click at [102, 556] on div "Why this one?" at bounding box center [72, 558] width 88 height 20
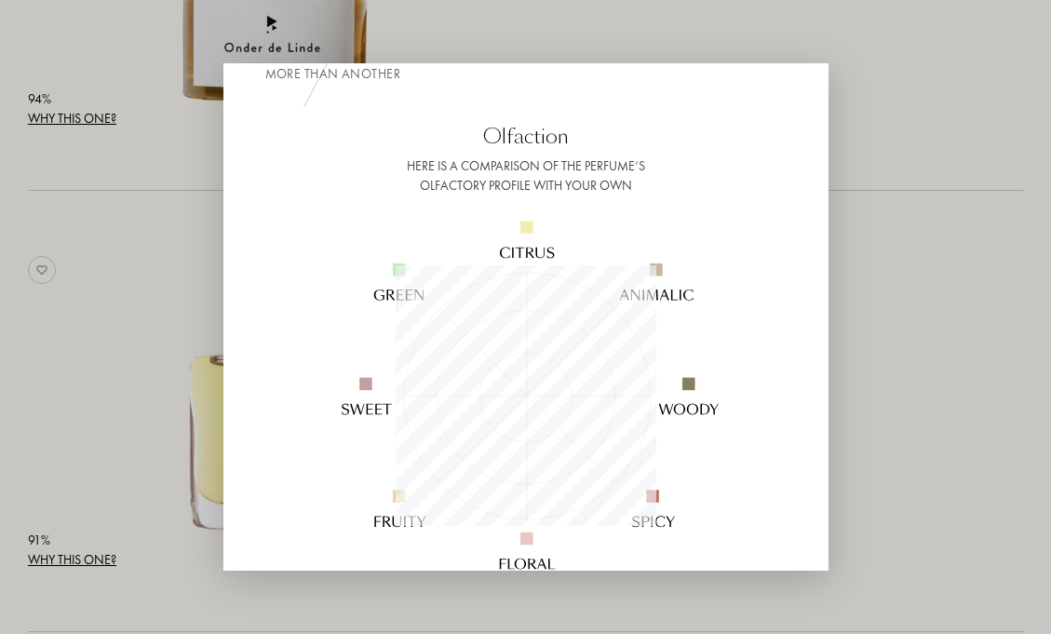
click at [867, 457] on div at bounding box center [525, 317] width 1051 height 634
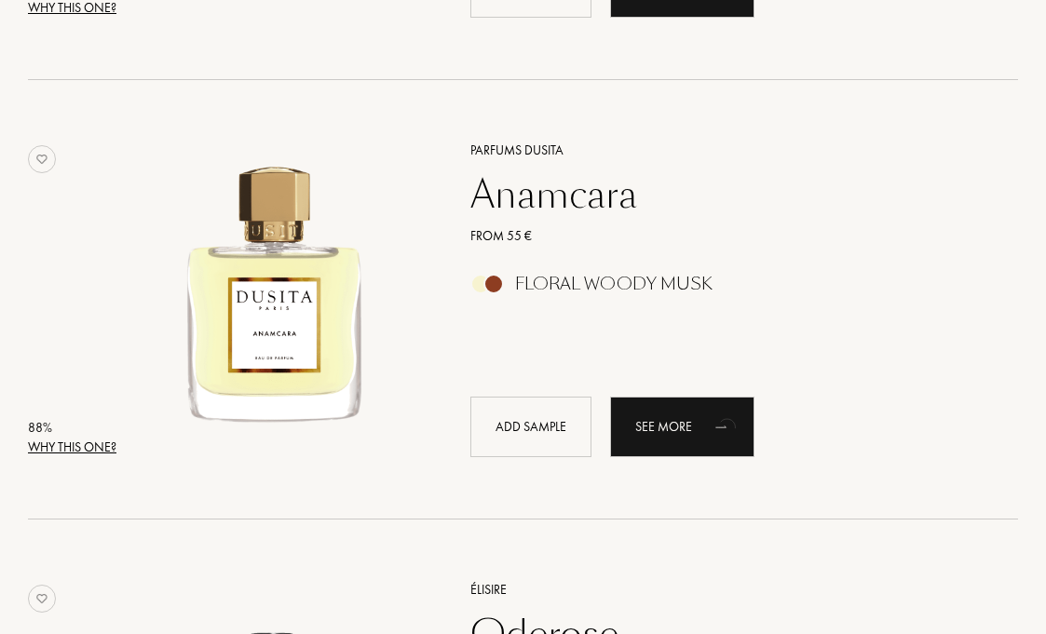
click at [91, 442] on div "Why this one?" at bounding box center [72, 448] width 88 height 20
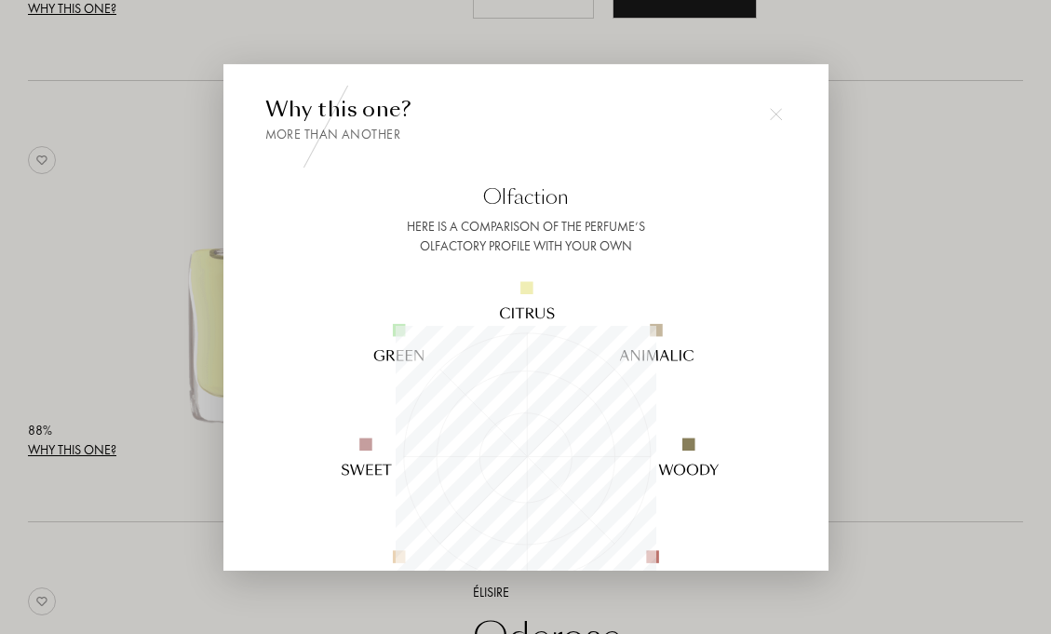
click at [91, 441] on div at bounding box center [525, 317] width 1051 height 634
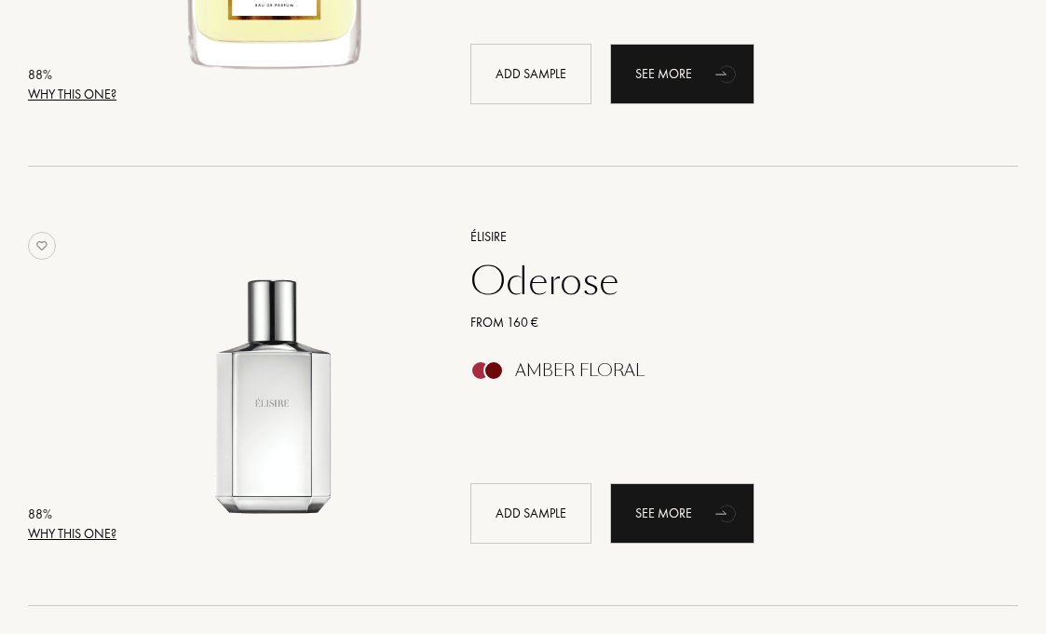
click at [85, 524] on div "Why this one?" at bounding box center [72, 534] width 88 height 20
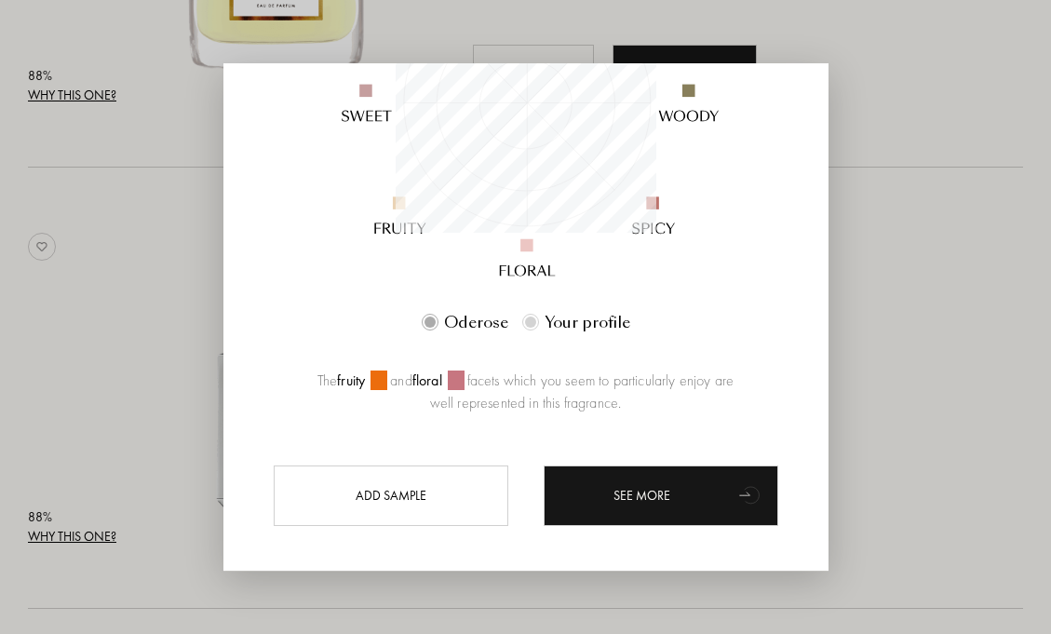
click at [153, 396] on div at bounding box center [525, 317] width 1051 height 634
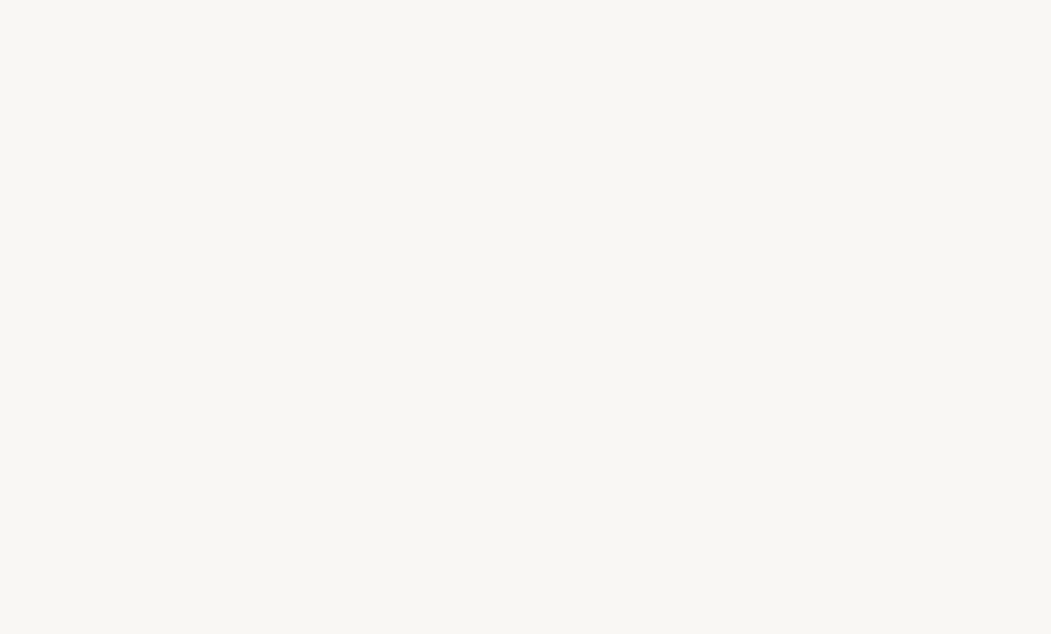
select select "JP"
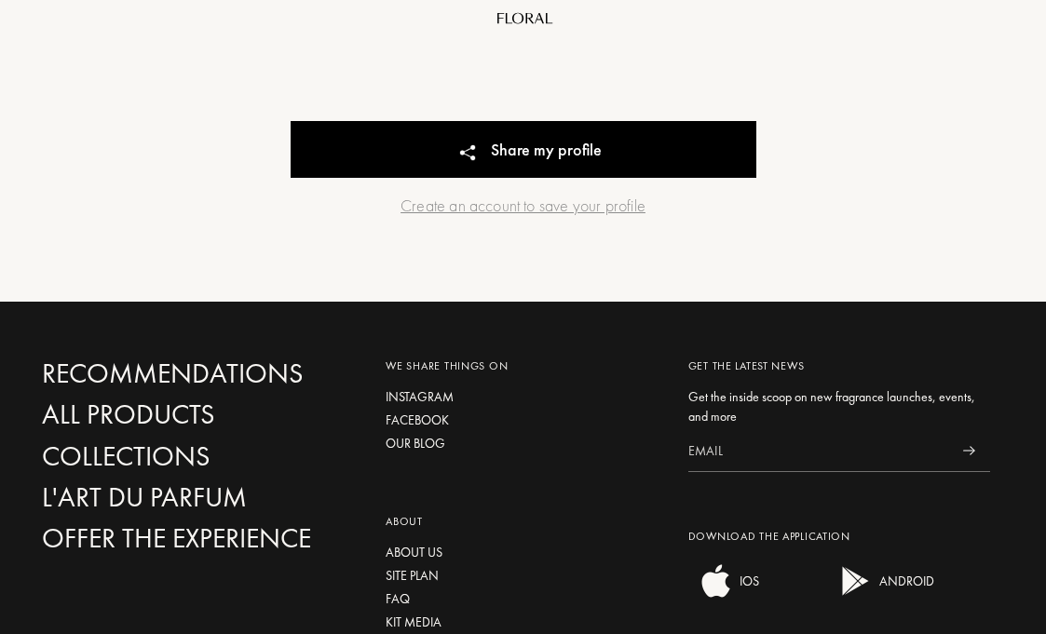
scroll to position [872, 0]
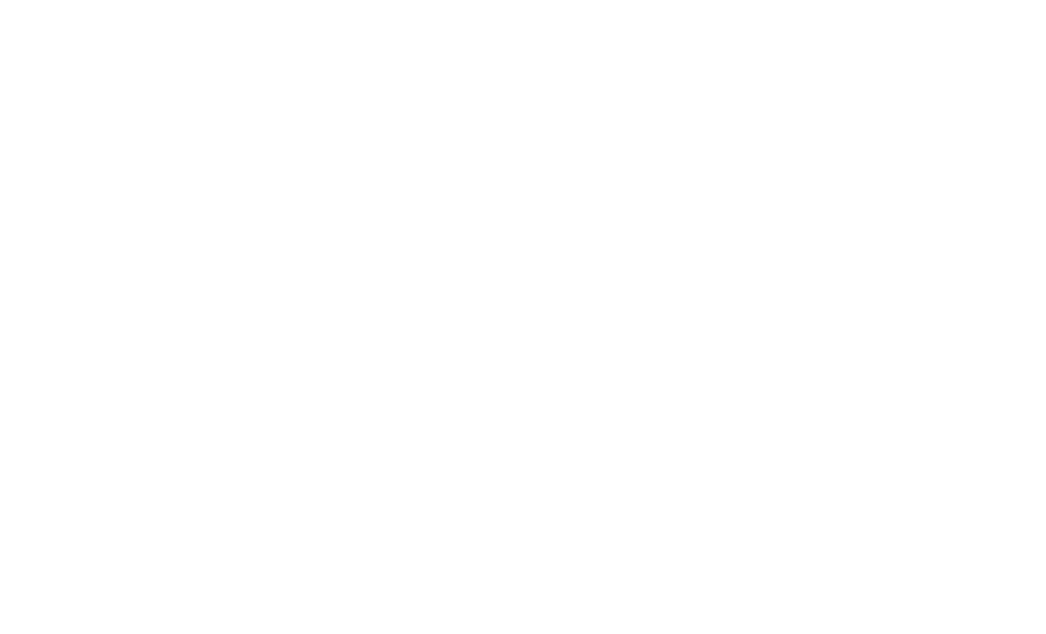
select select "JP"
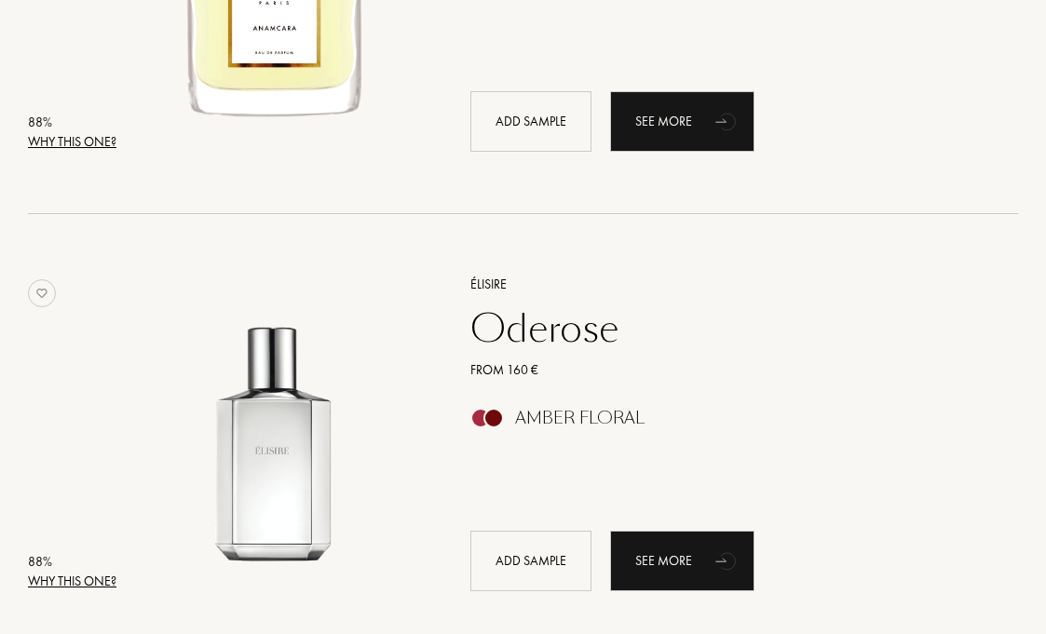
scroll to position [2688, 0]
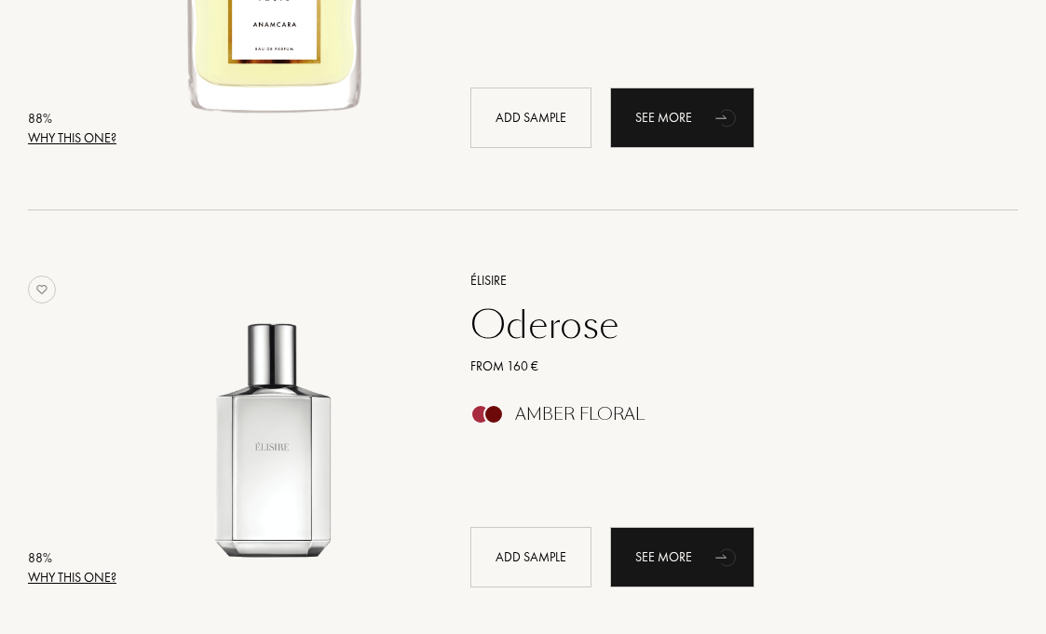
click at [53, 576] on div "Why this one?" at bounding box center [72, 578] width 88 height 20
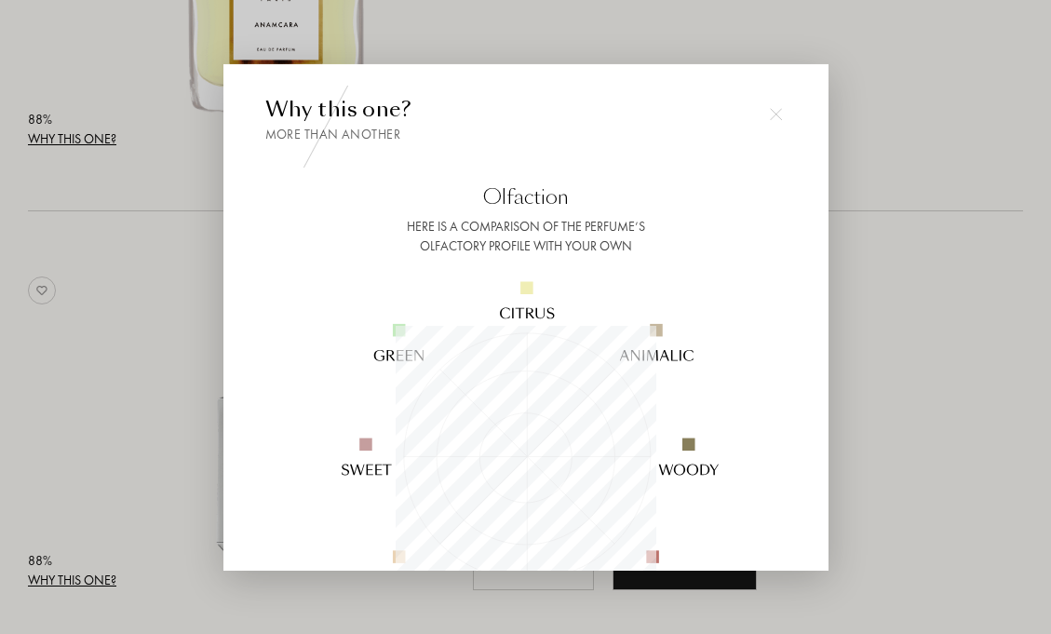
scroll to position [261, 261]
click at [64, 524] on div at bounding box center [525, 317] width 1051 height 634
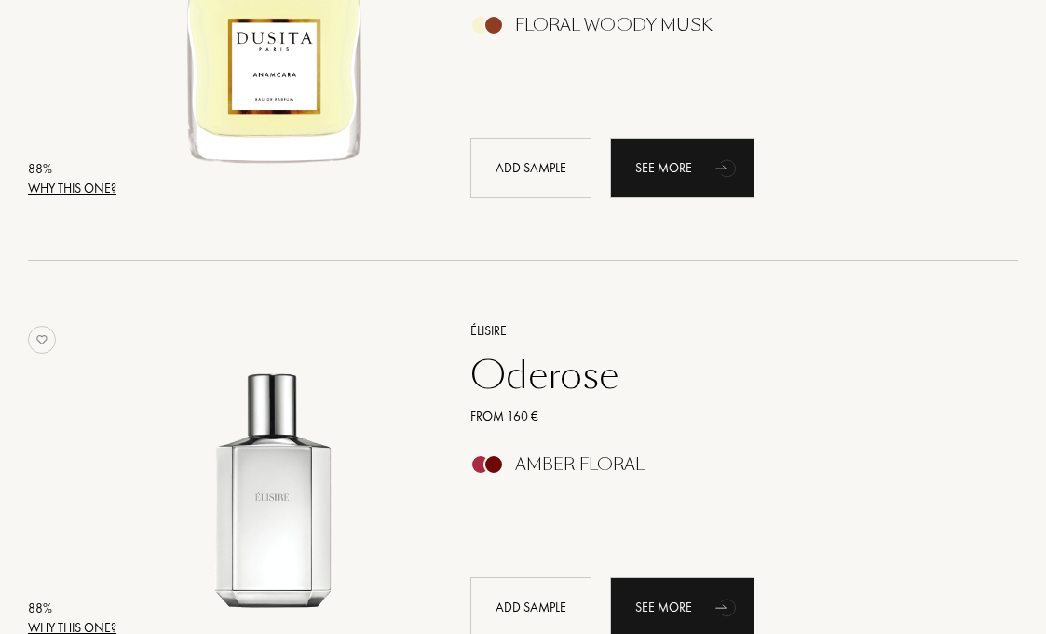
scroll to position [3119, 0]
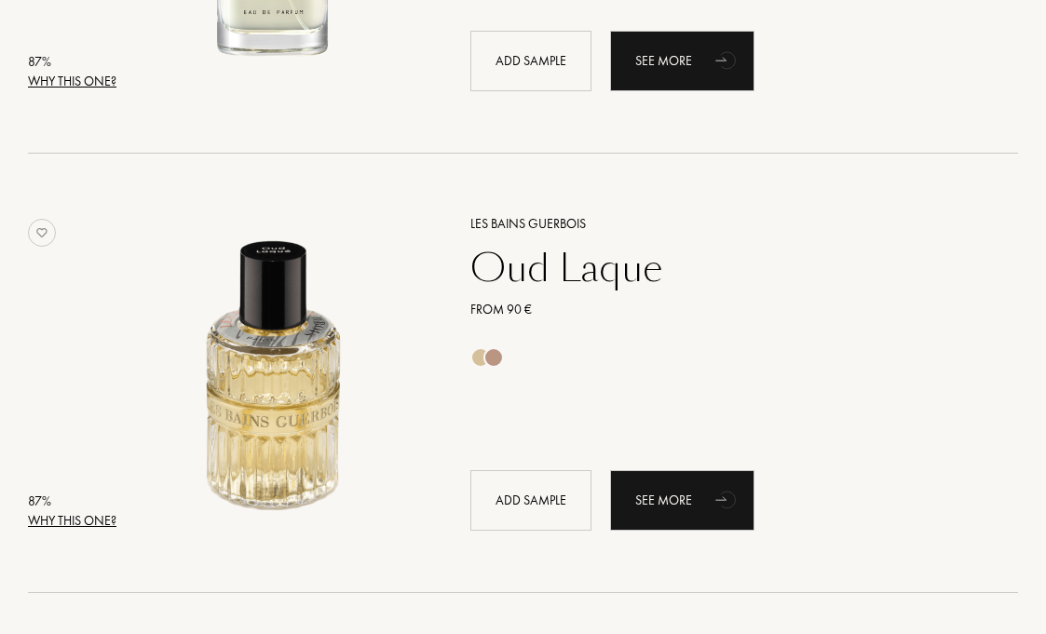
click at [64, 526] on div "Why this one?" at bounding box center [72, 521] width 88 height 20
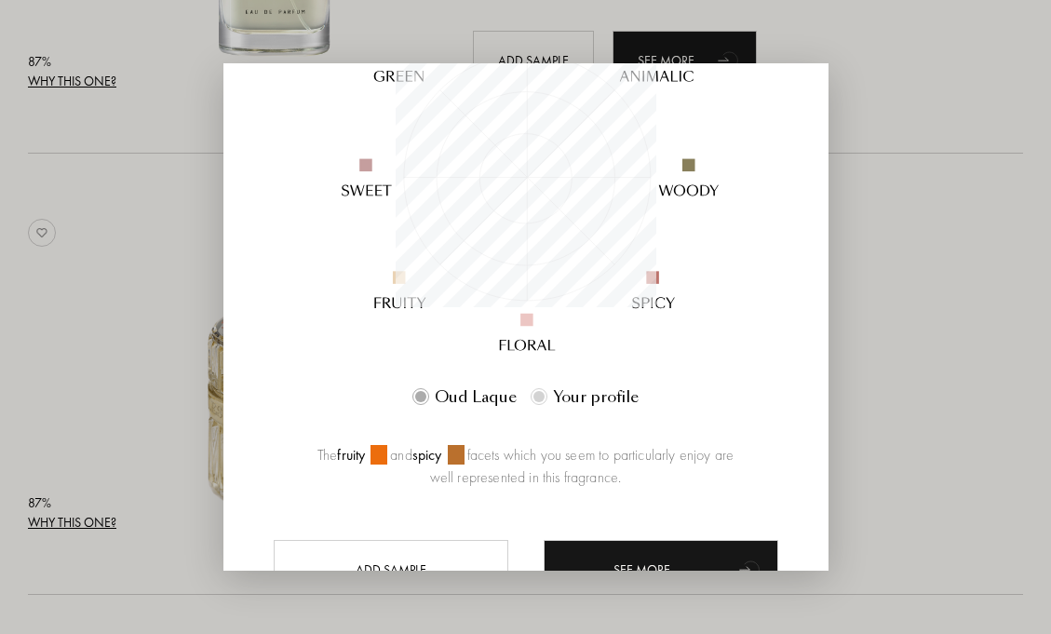
scroll to position [369, 0]
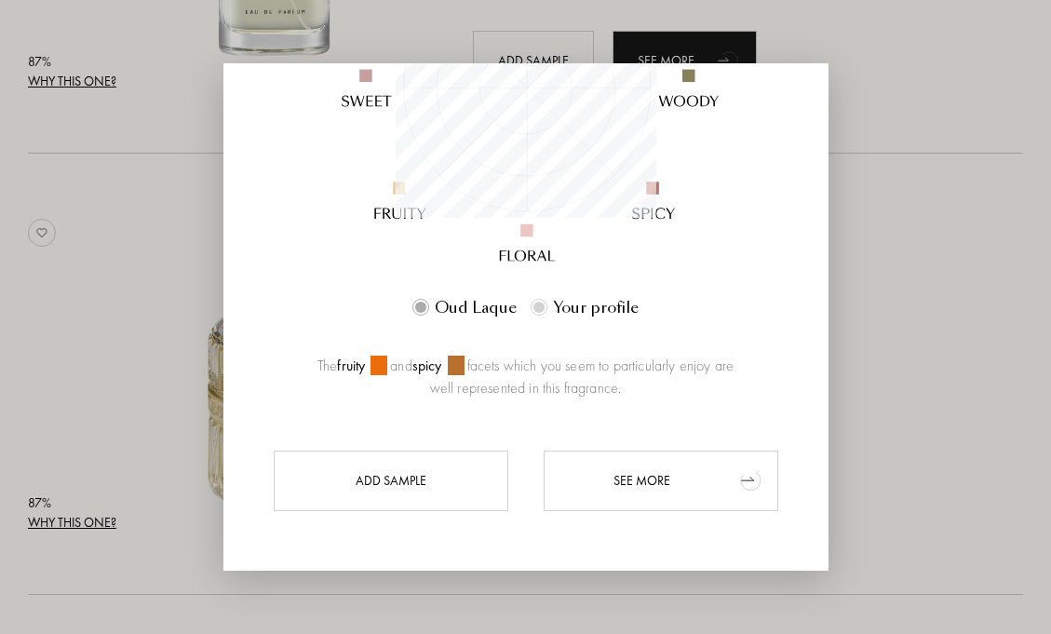
click at [587, 463] on div "See more" at bounding box center [661, 480] width 235 height 61
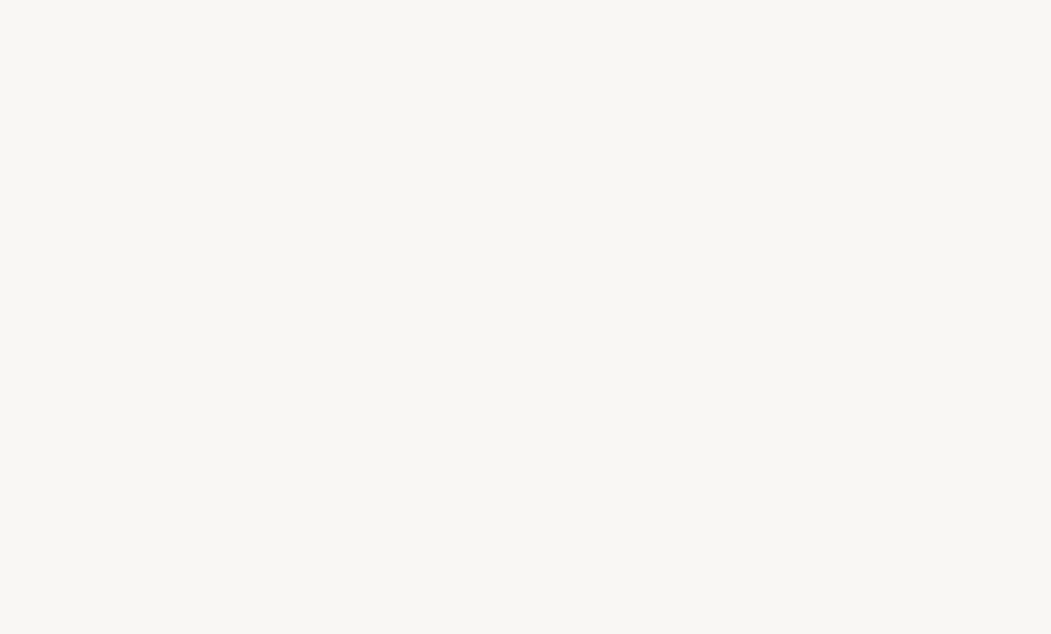
select select "JP"
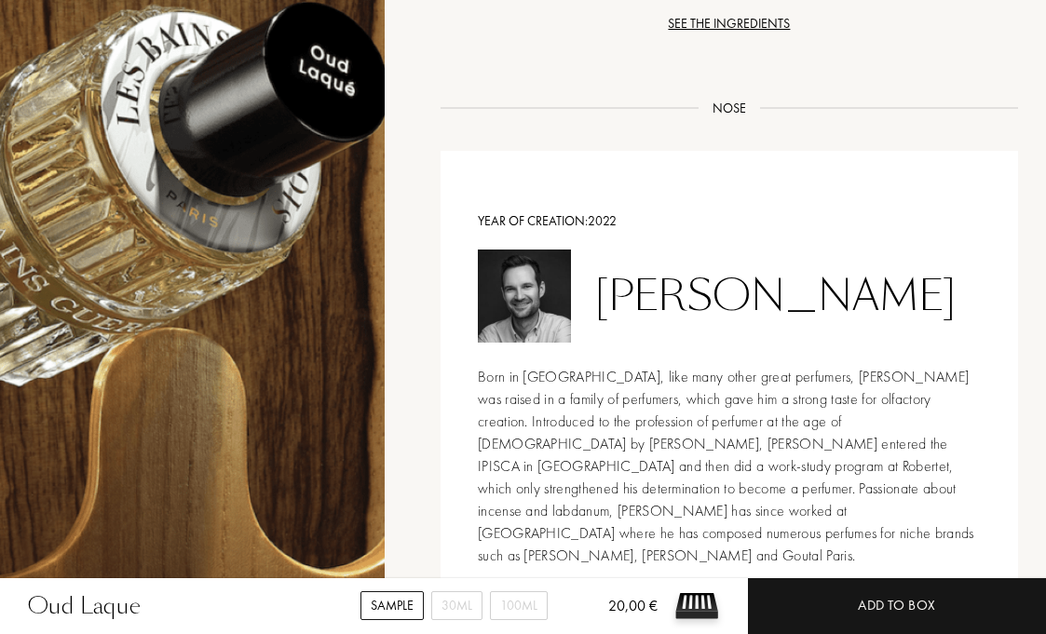
scroll to position [2062, 0]
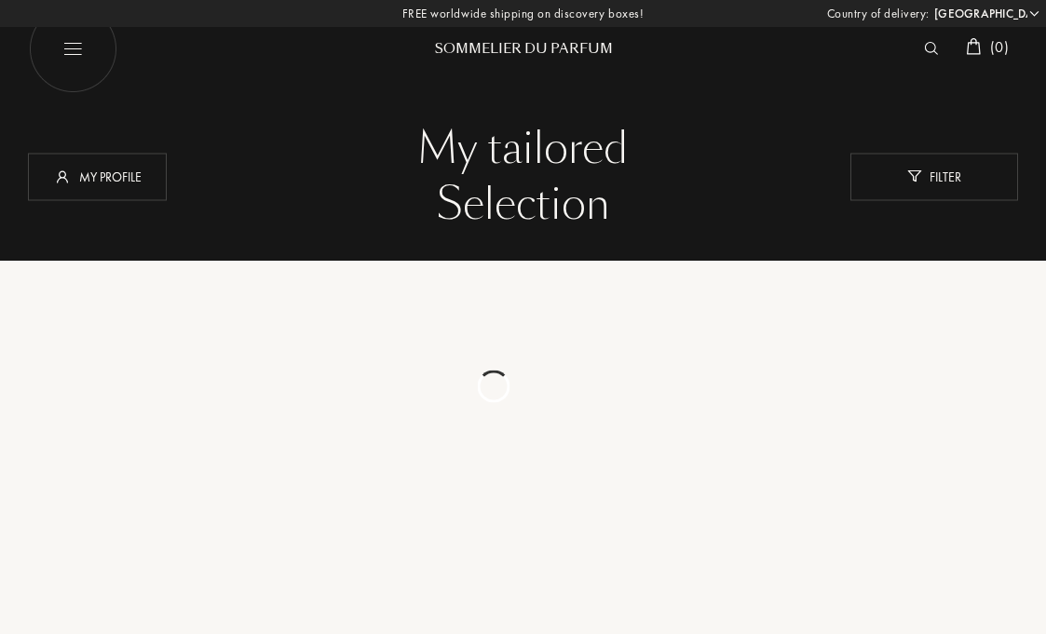
select select "JP"
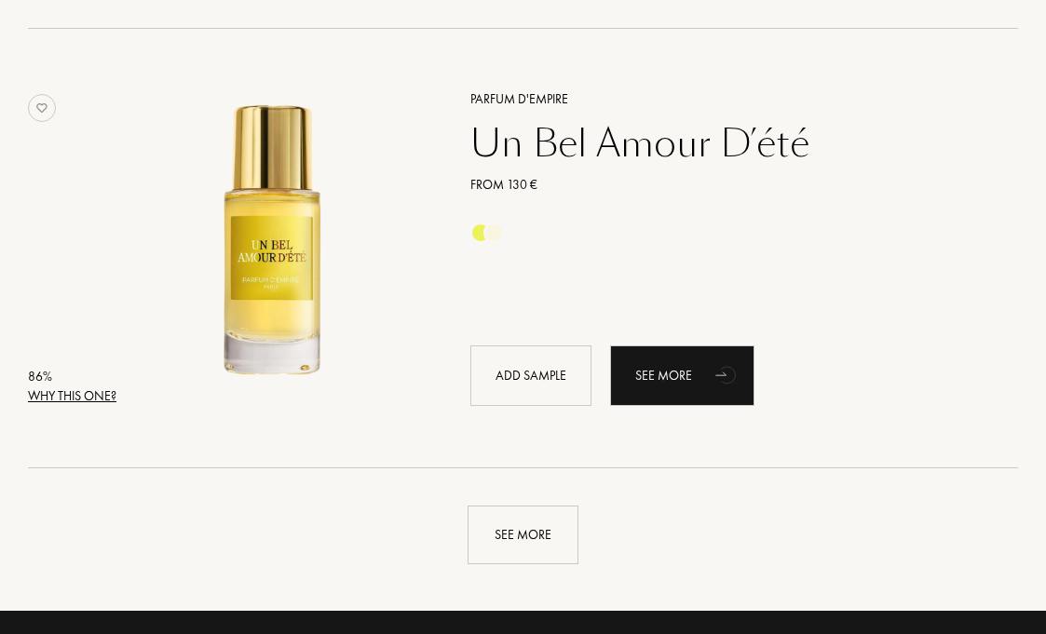
scroll to position [4193, 0]
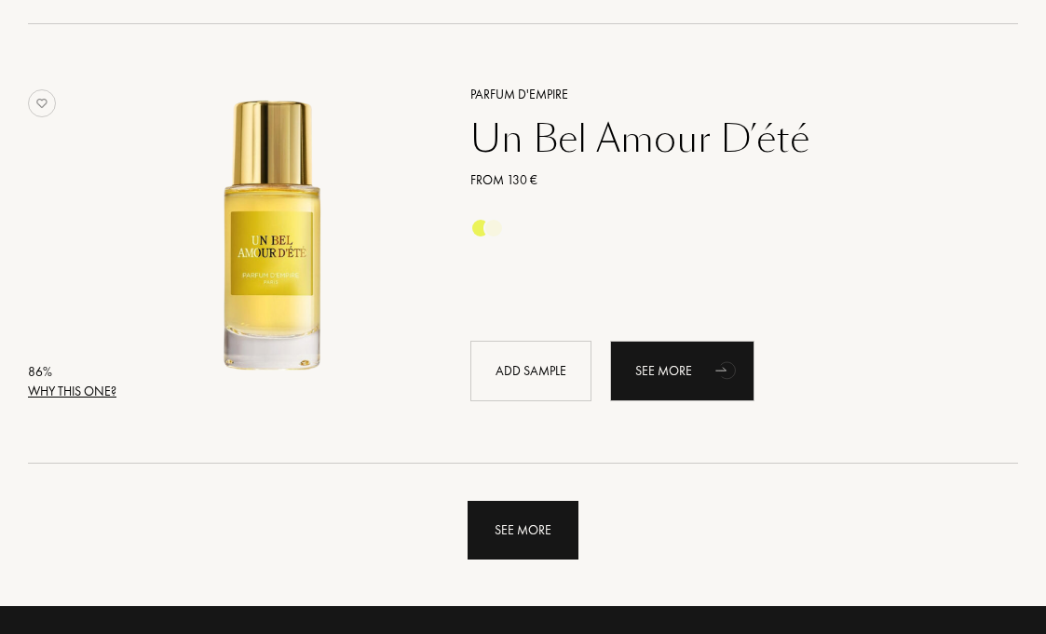
click at [525, 514] on div "See more" at bounding box center [522, 530] width 111 height 59
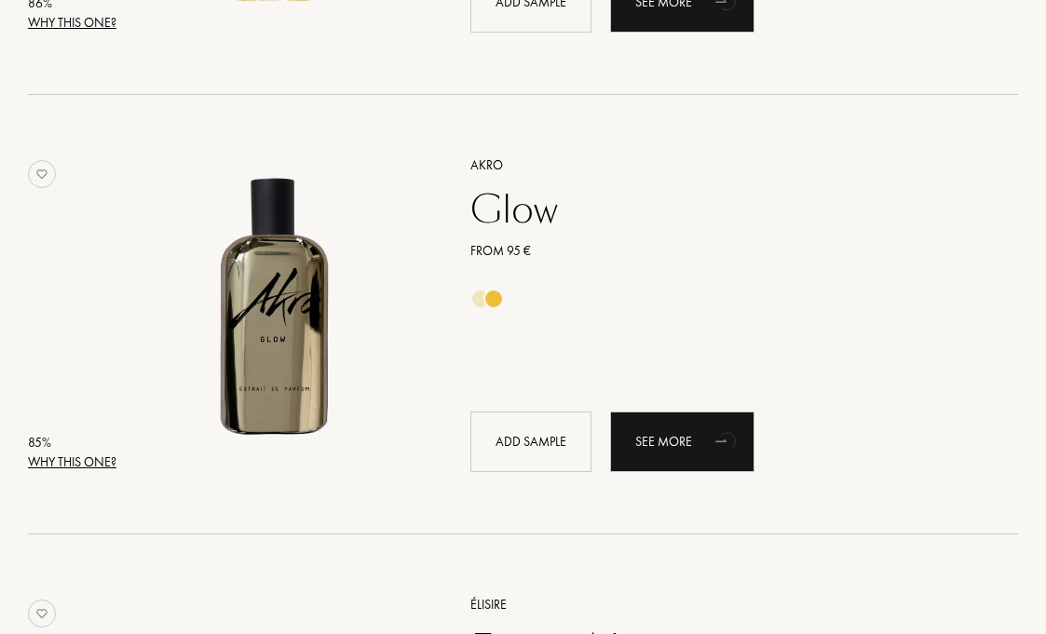
scroll to position [4663, 0]
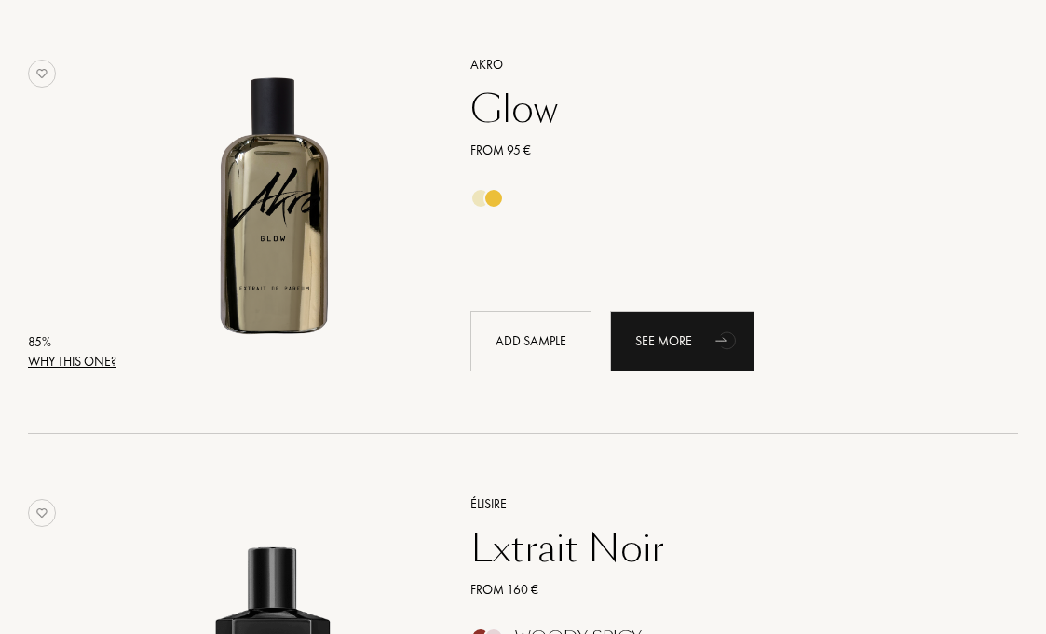
click at [85, 353] on div "Why this one?" at bounding box center [72, 362] width 88 height 20
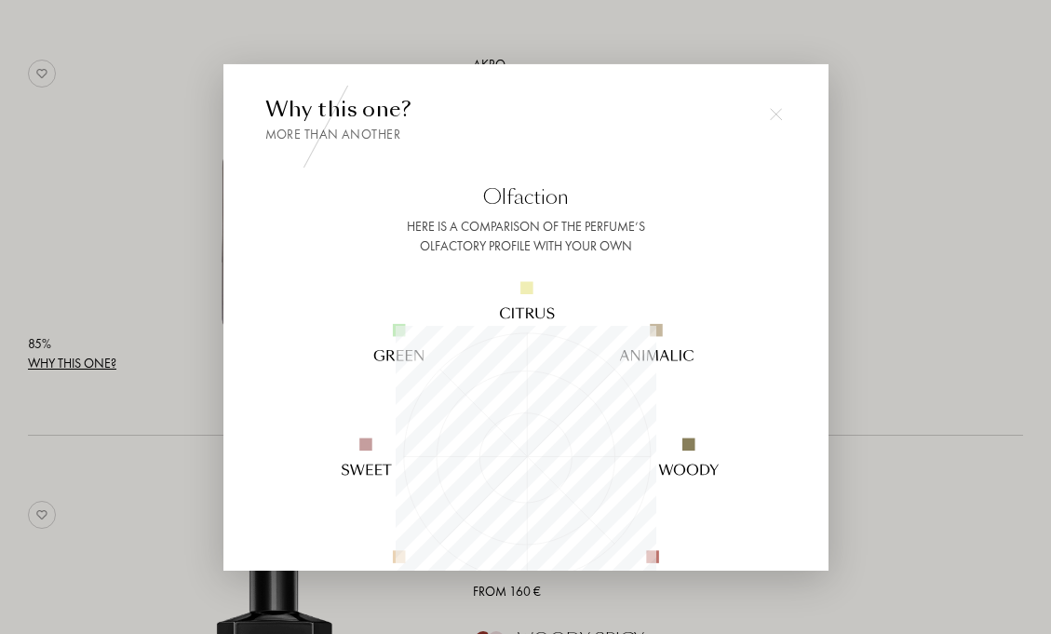
scroll to position [410, 0]
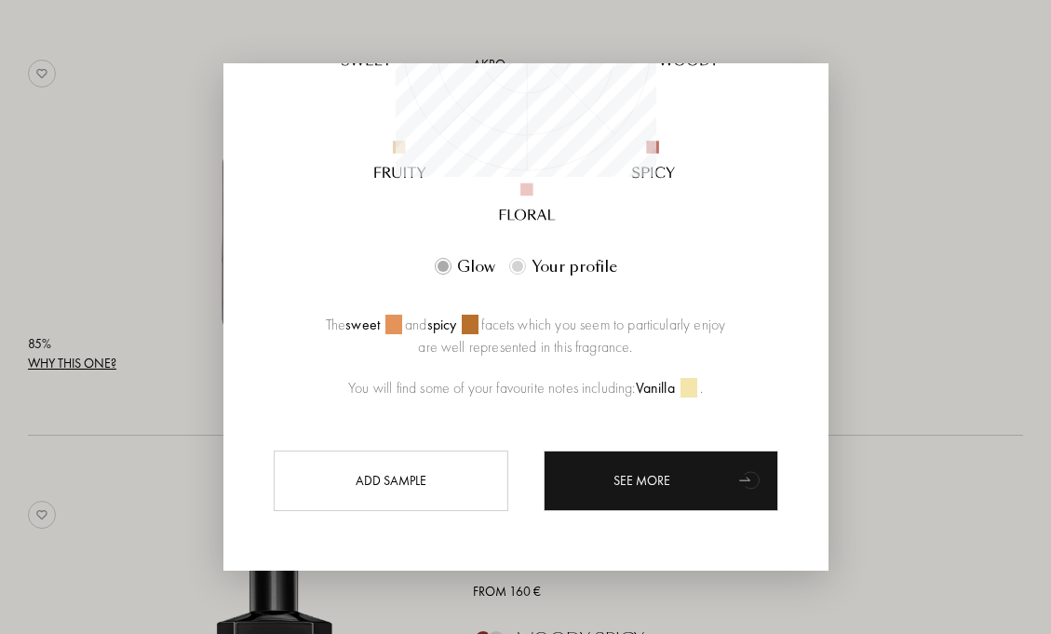
click at [61, 441] on div at bounding box center [525, 317] width 1051 height 634
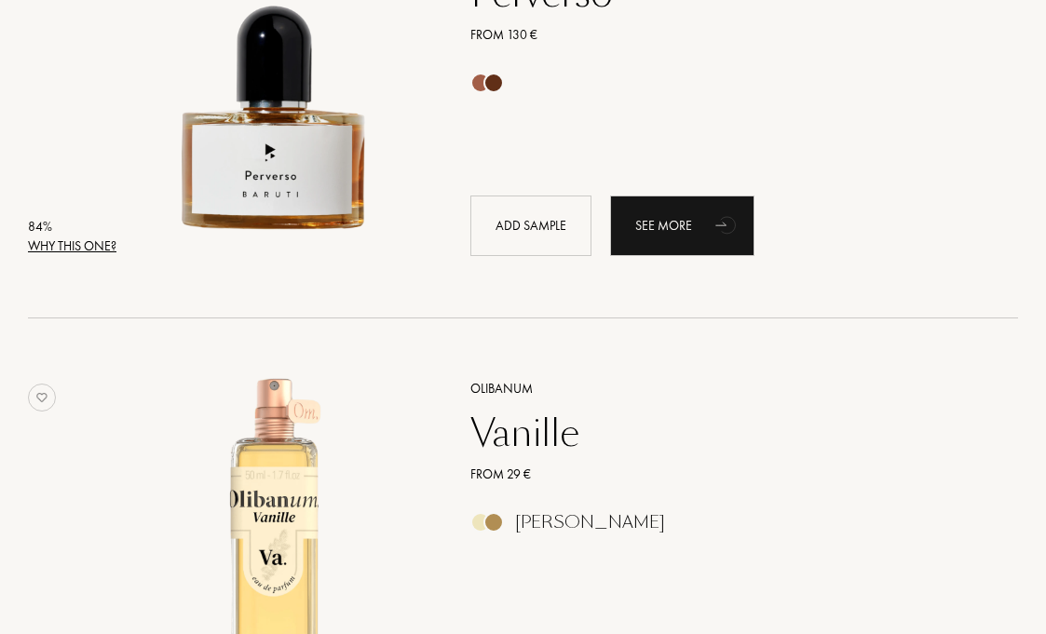
scroll to position [5814, 0]
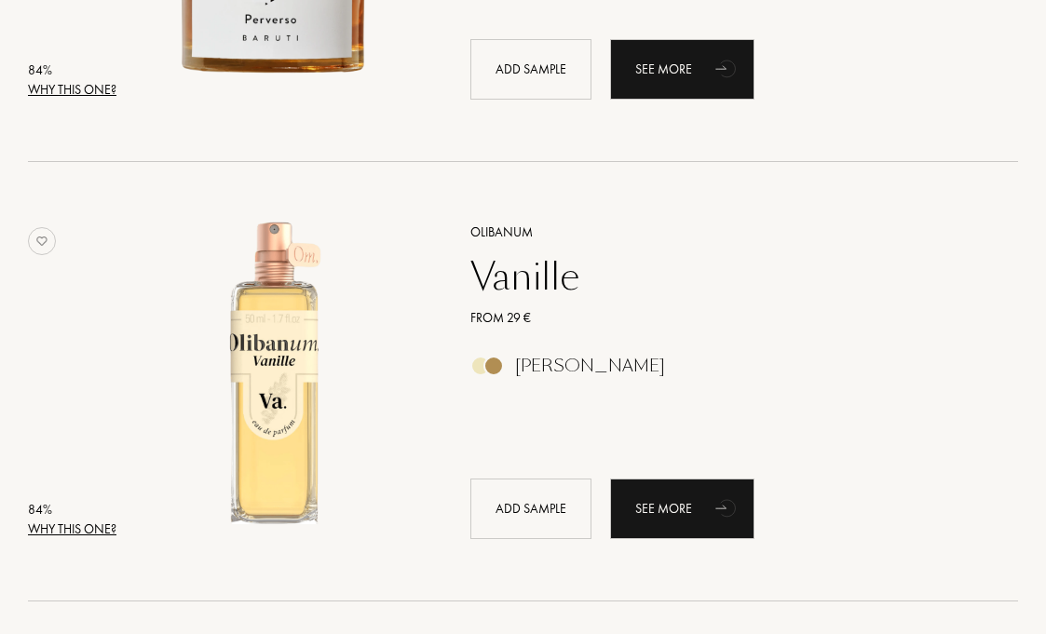
click at [70, 529] on div "Why this one?" at bounding box center [72, 530] width 88 height 20
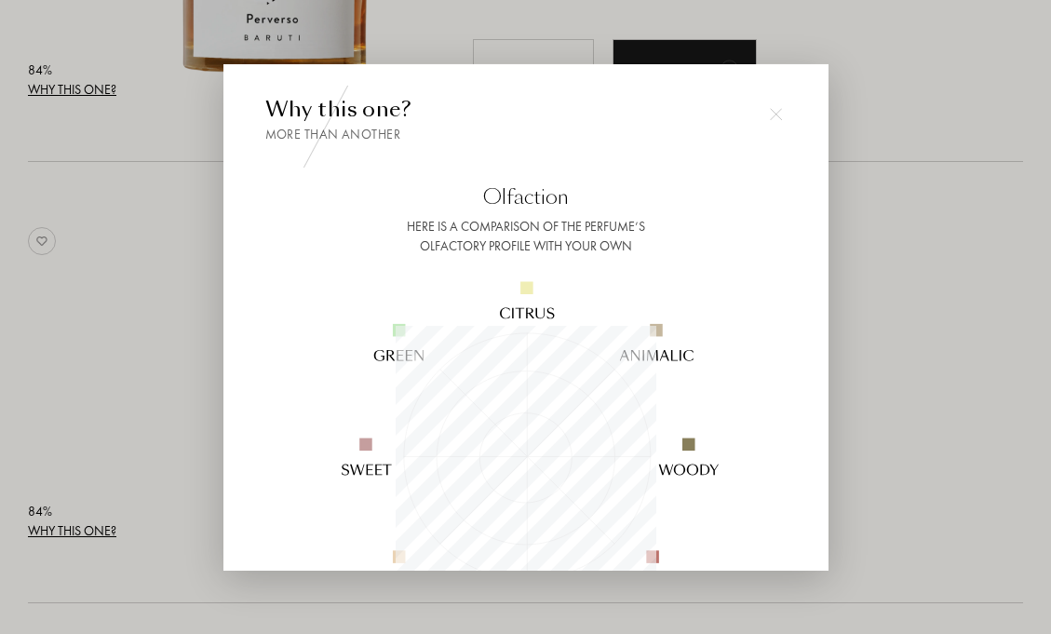
scroll to position [218, 0]
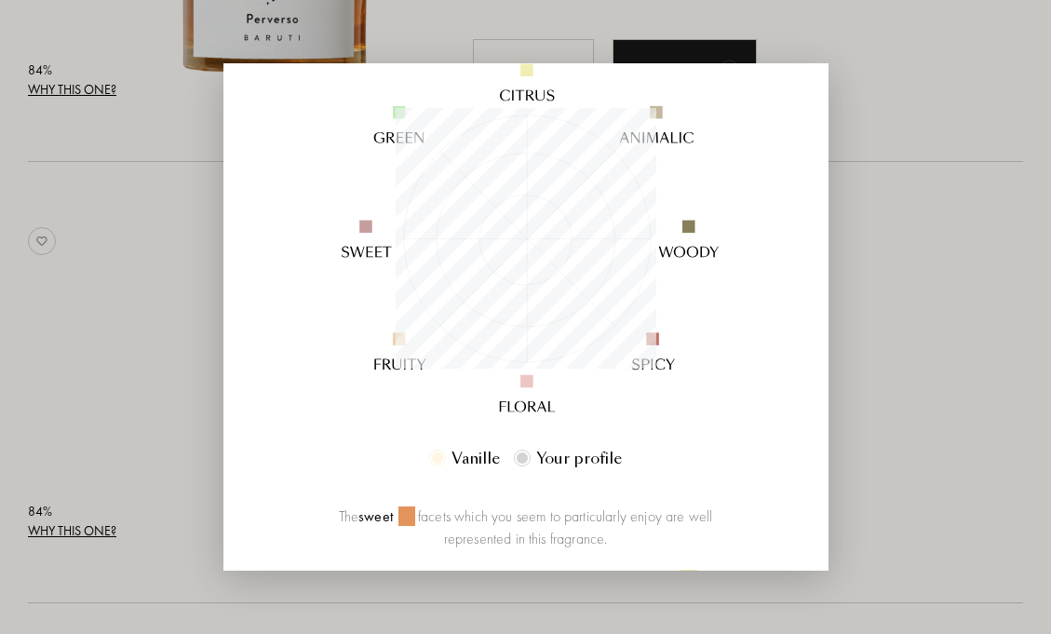
click at [869, 462] on div at bounding box center [525, 317] width 1051 height 634
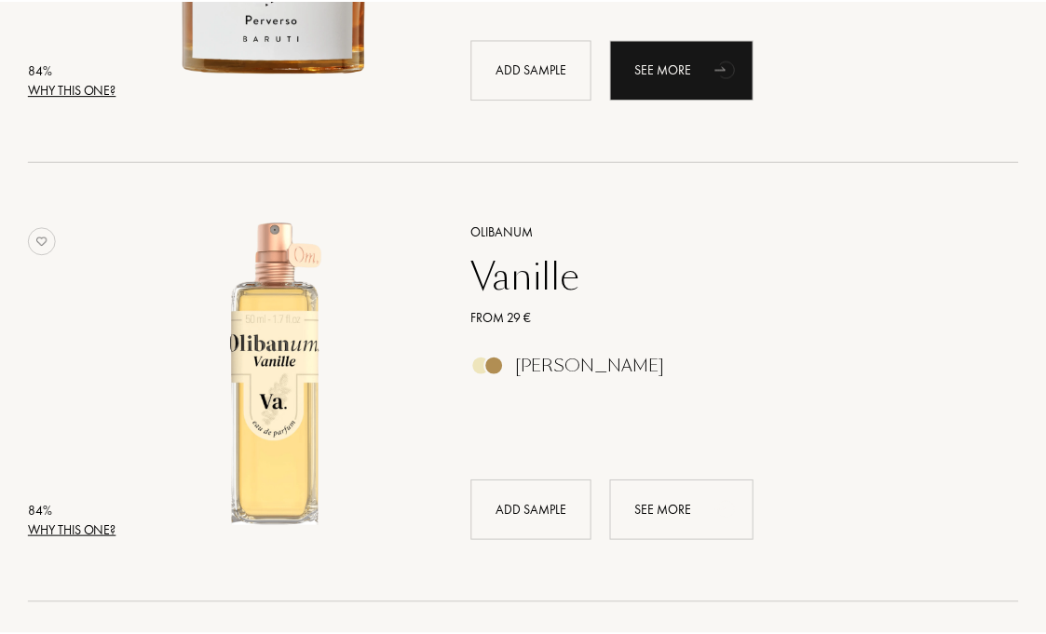
scroll to position [5814, 0]
click at [667, 523] on div "See more" at bounding box center [682, 509] width 144 height 61
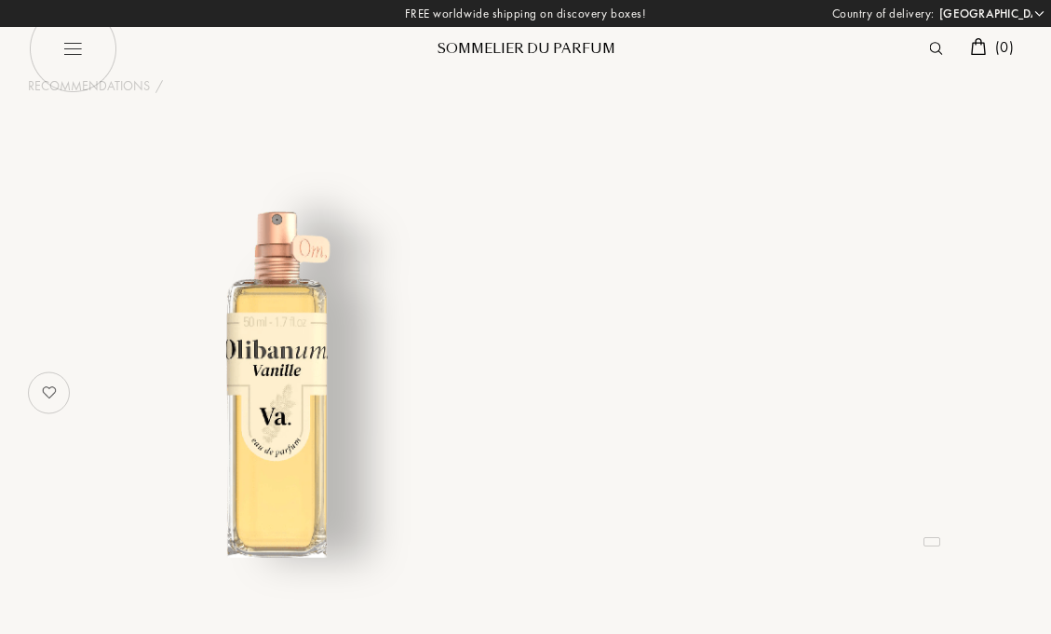
select select "JP"
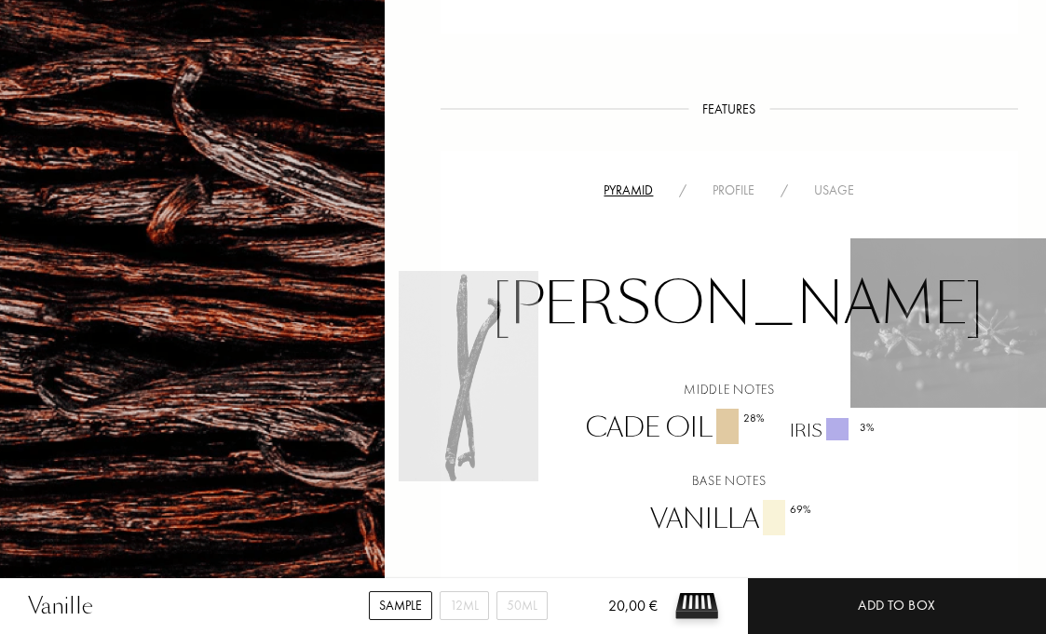
scroll to position [993, 0]
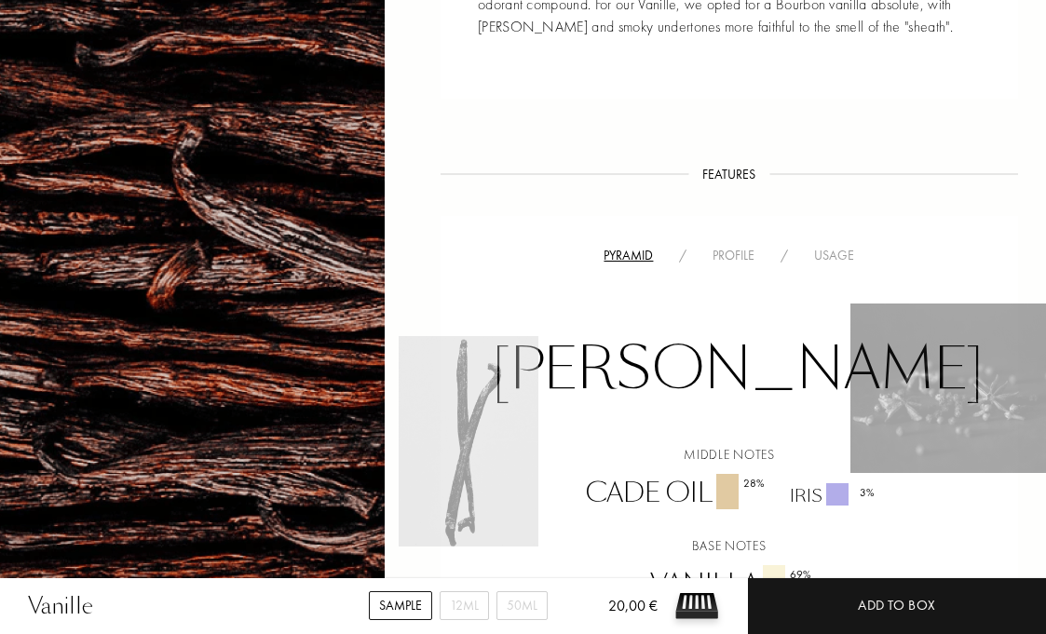
click at [738, 256] on div "Profile" at bounding box center [733, 256] width 68 height 20
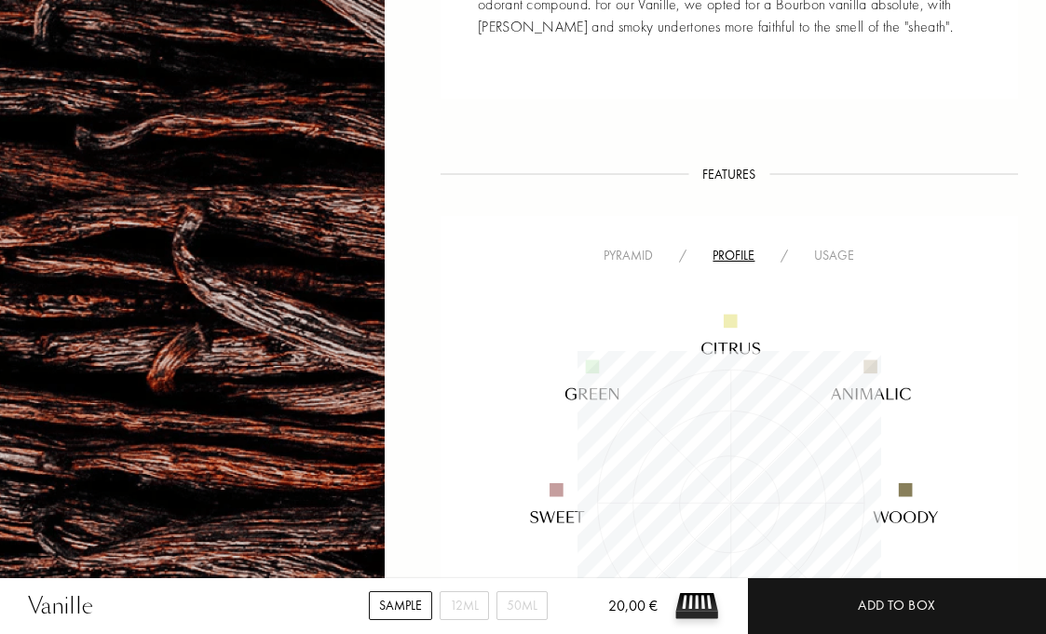
scroll to position [304, 304]
click at [816, 250] on div "Usage" at bounding box center [834, 256] width 66 height 20
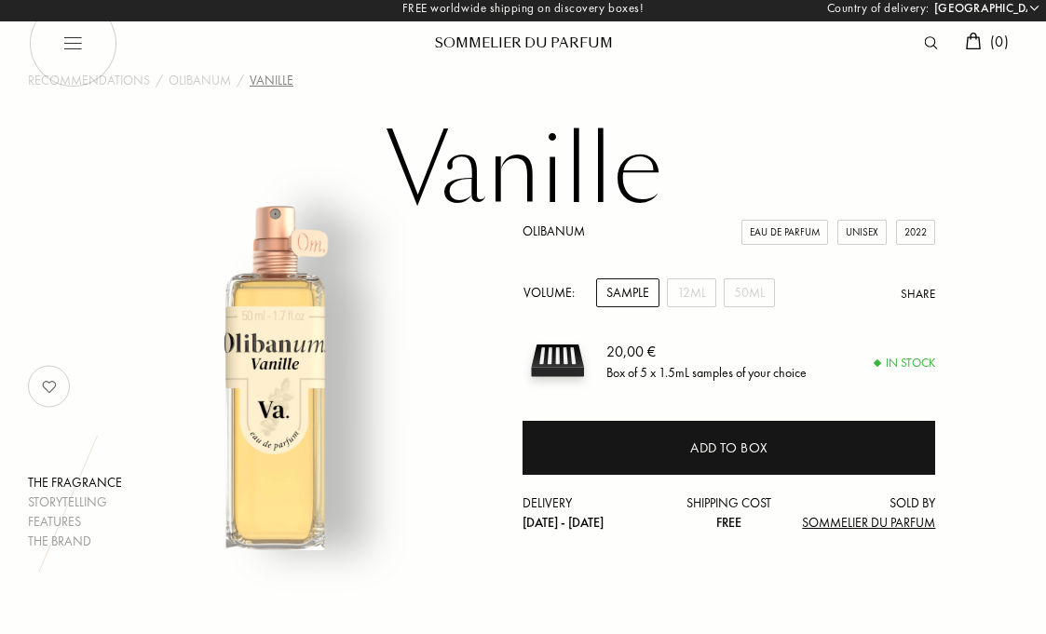
scroll to position [0, 0]
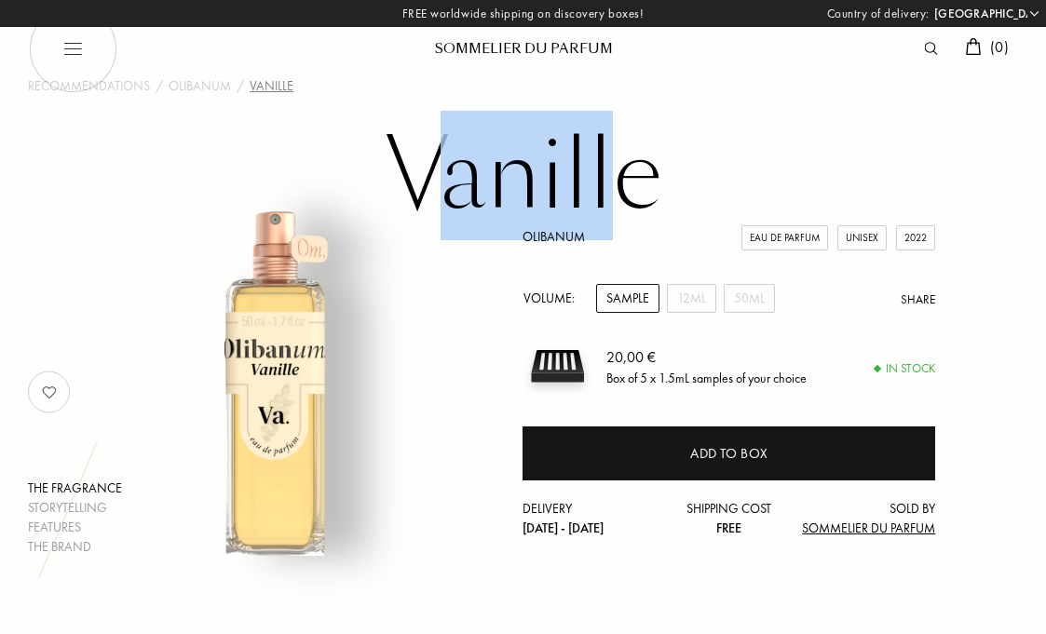
drag, startPoint x: 421, startPoint y: 198, endPoint x: 633, endPoint y: 195, distance: 212.4
click at [633, 196] on h1 "Vanille" at bounding box center [523, 176] width 931 height 102
